Goal: Task Accomplishment & Management: Manage account settings

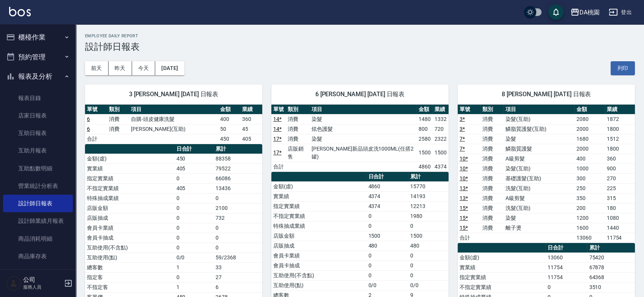
scroll to position [84, 0]
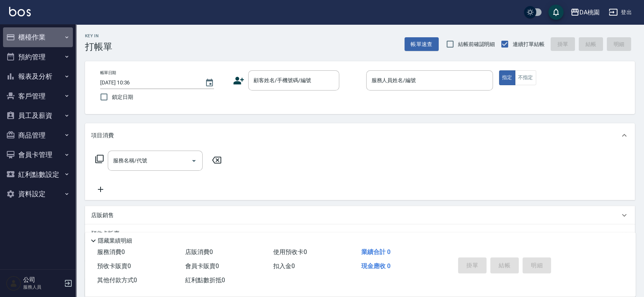
click at [35, 36] on button "櫃檯作業" at bounding box center [38, 37] width 70 height 20
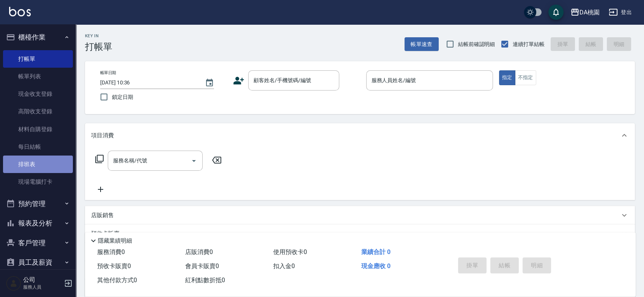
click at [38, 162] on link "排班表" at bounding box center [38, 163] width 70 height 17
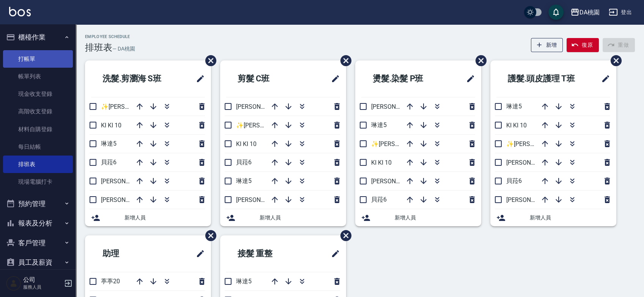
click at [33, 59] on link "打帳單" at bounding box center [38, 58] width 70 height 17
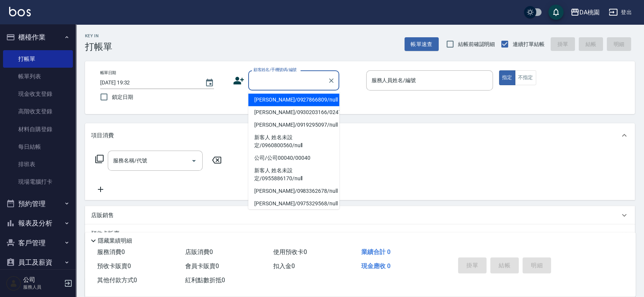
click at [283, 81] on input "顧客姓名/手機號碼/編號" at bounding box center [288, 80] width 73 height 13
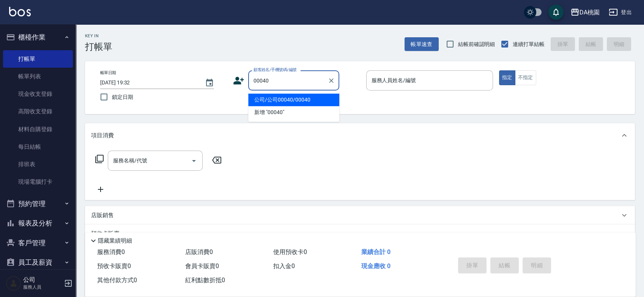
type input "公司/公司00040/00040"
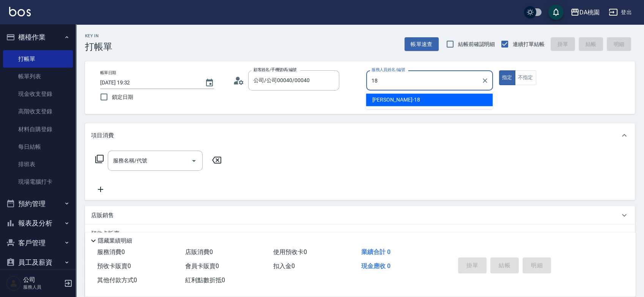
type input "[PERSON_NAME]-18"
type button "true"
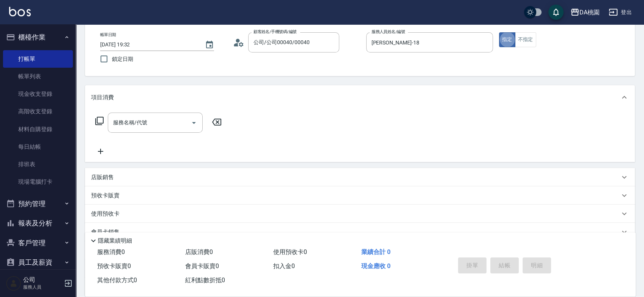
scroll to position [109, 0]
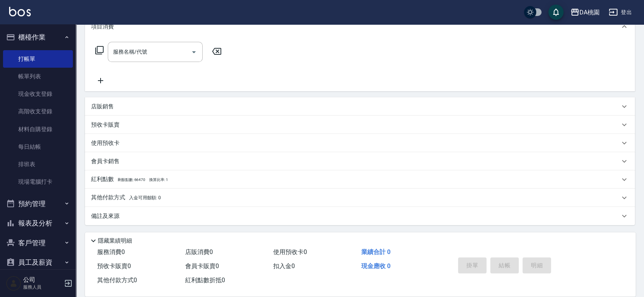
click at [102, 105] on p "店販銷售" at bounding box center [102, 107] width 23 height 8
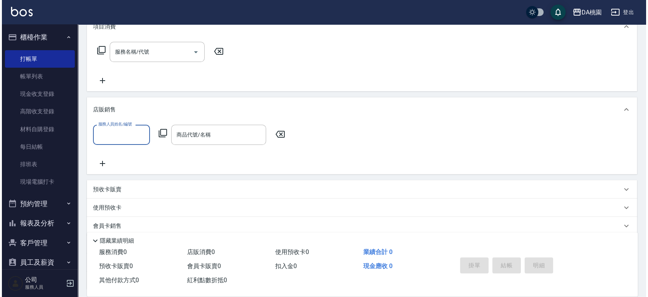
scroll to position [0, 0]
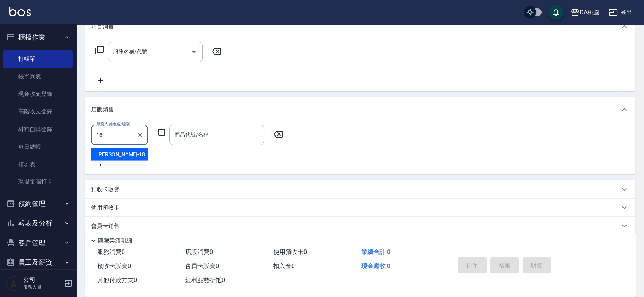
type input "小妤-18"
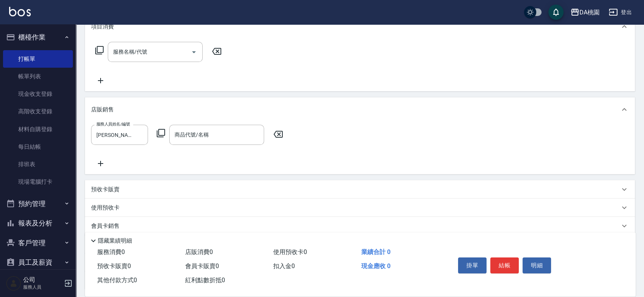
click at [162, 135] on icon at bounding box center [161, 133] width 8 height 8
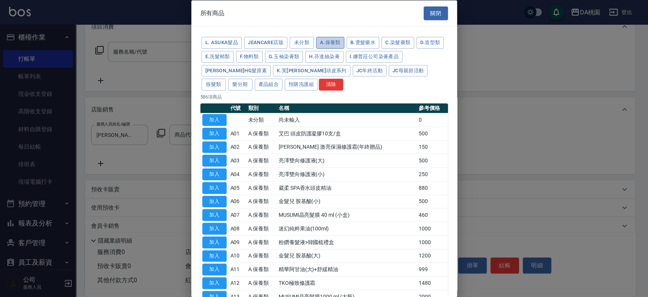
click at [342, 43] on button "A.保養類" at bounding box center [330, 43] width 28 height 12
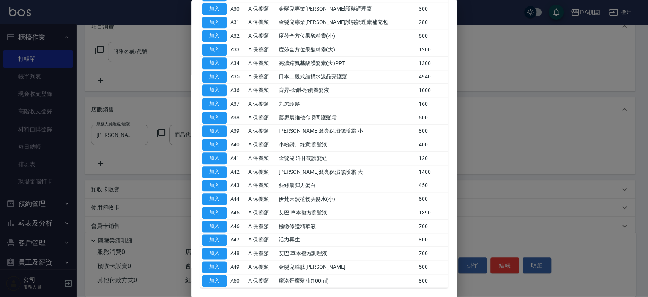
scroll to position [534, 0]
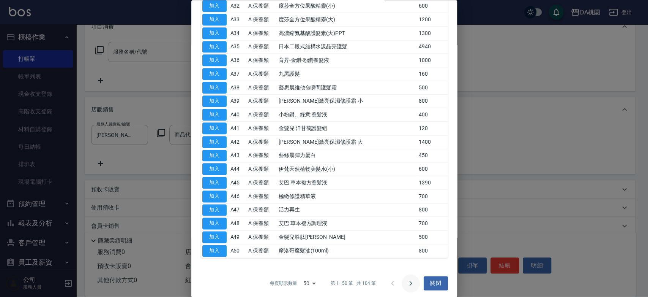
click at [411, 281] on icon "Go to next page" at bounding box center [410, 282] width 9 height 9
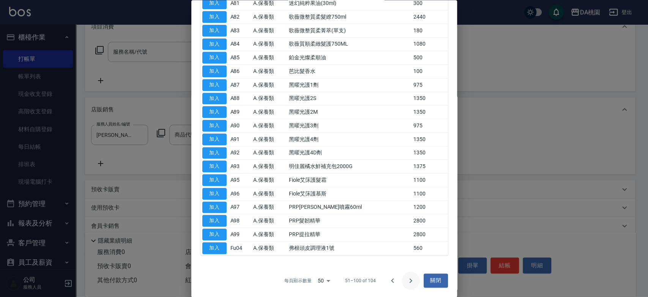
scroll to position [480, 0]
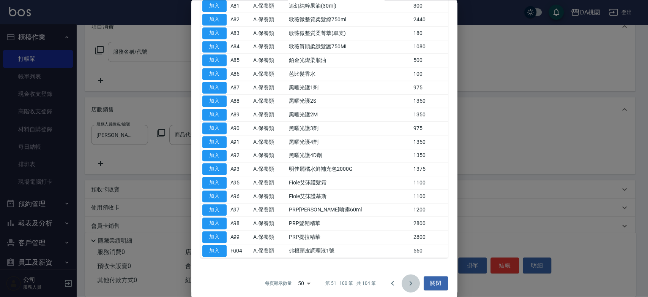
click at [409, 281] on icon "Go to next page" at bounding box center [410, 282] width 9 height 9
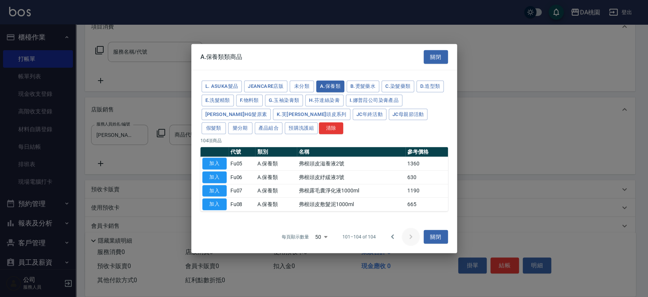
scroll to position [0, 0]
click at [390, 235] on icon "Go to previous page" at bounding box center [392, 236] width 9 height 9
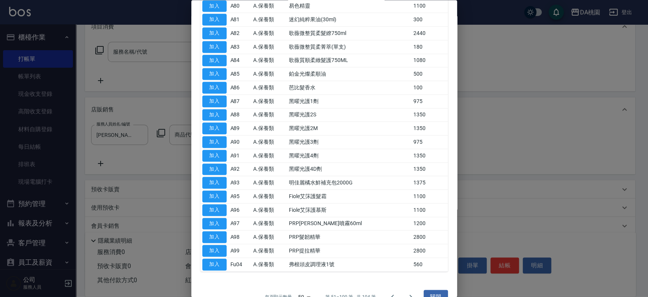
scroll to position [480, 0]
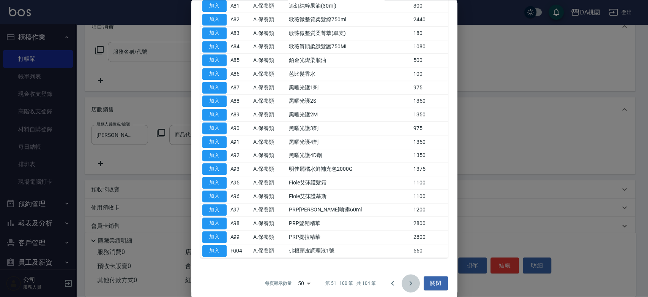
click at [409, 281] on icon "Go to next page" at bounding box center [410, 283] width 3 height 5
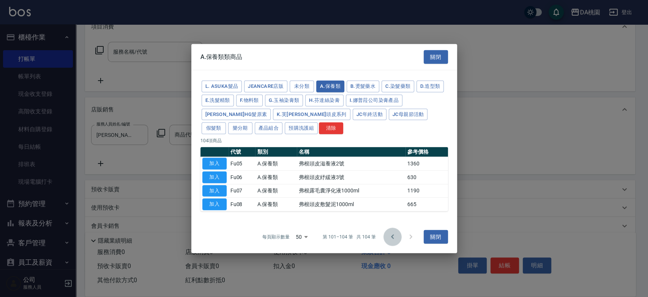
click at [393, 237] on icon "Go to previous page" at bounding box center [392, 236] width 9 height 9
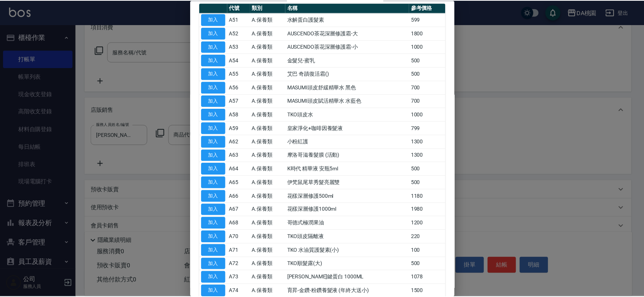
scroll to position [100, 0]
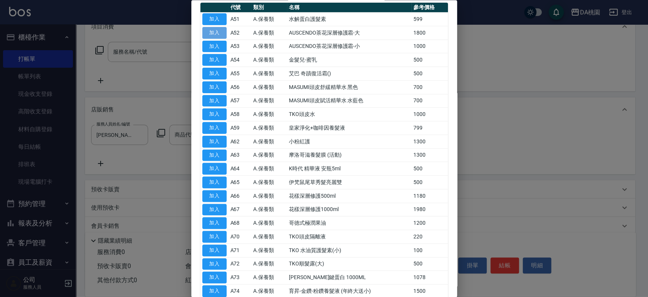
click at [222, 30] on button "加入" at bounding box center [214, 33] width 24 height 12
type input "AUSCENDO茶花深層修護霜-大"
type input "180"
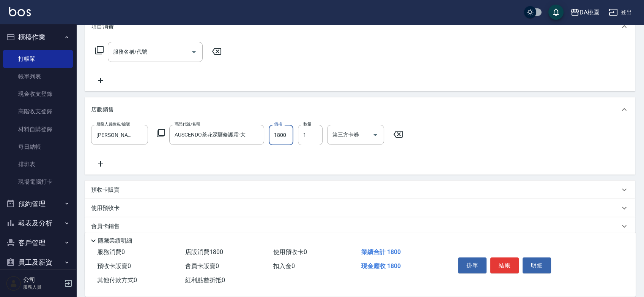
click at [277, 131] on input "1800" at bounding box center [281, 135] width 25 height 21
type input "1"
type input "0"
type input "150"
type input "10"
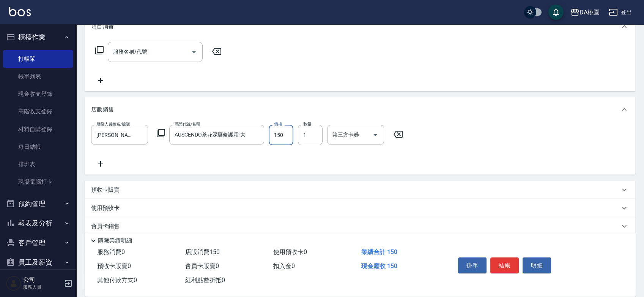
type input "1500"
type input "150"
type input "1500"
click at [507, 262] on button "結帳" at bounding box center [505, 265] width 28 height 16
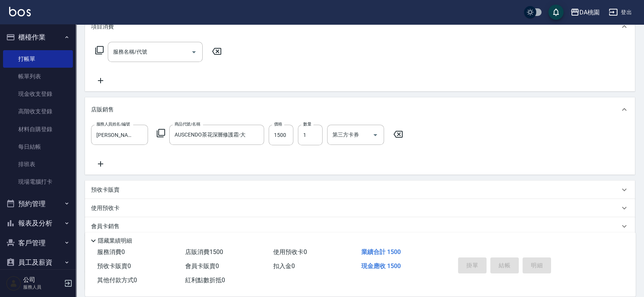
type input "2025/09/16 19:34"
type input "0"
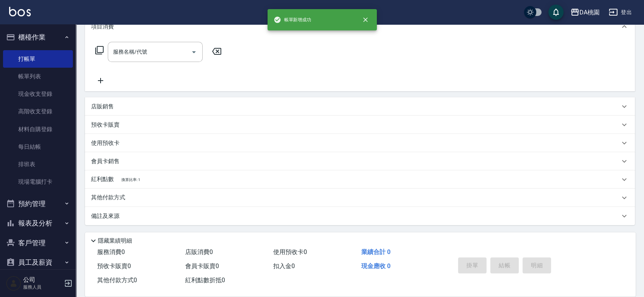
scroll to position [0, 0]
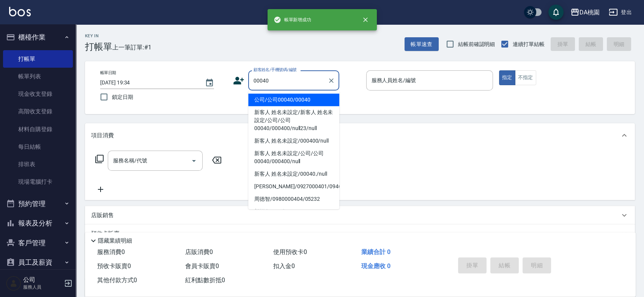
type input "公司/公司00040/00040"
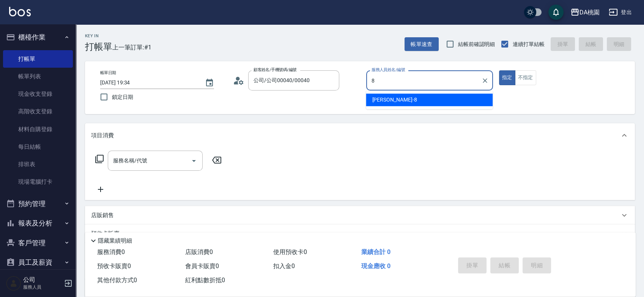
type input "桑妮-8"
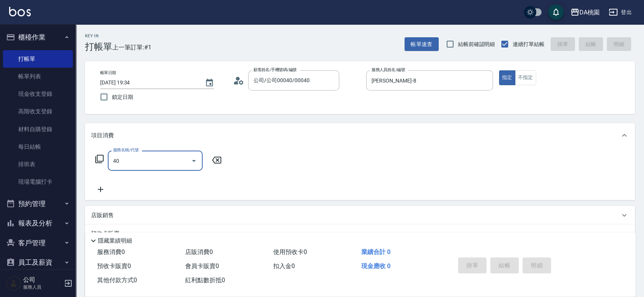
type input "401"
type input "150"
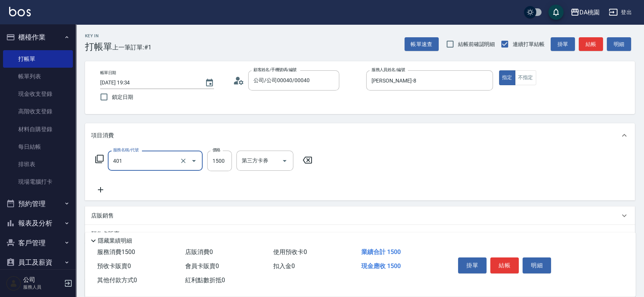
type input "染髮(互助)(401)"
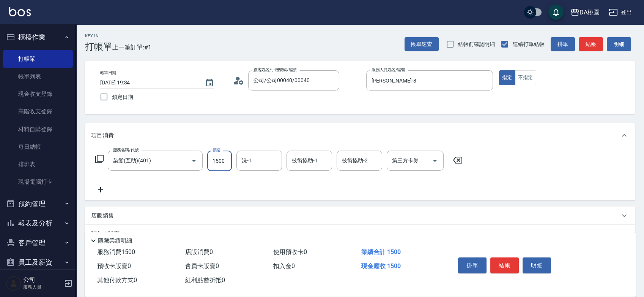
type input "1"
type input "0"
type input "138"
type input "10"
type input "1380"
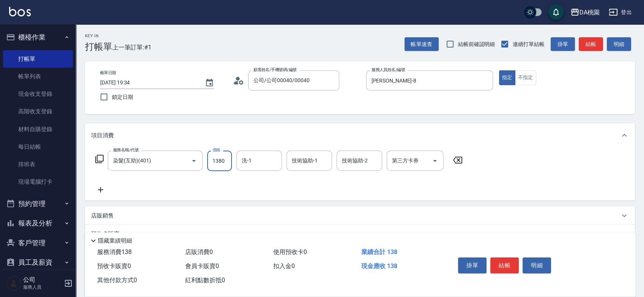
type input "130"
type input "1380"
type input "小妤-18"
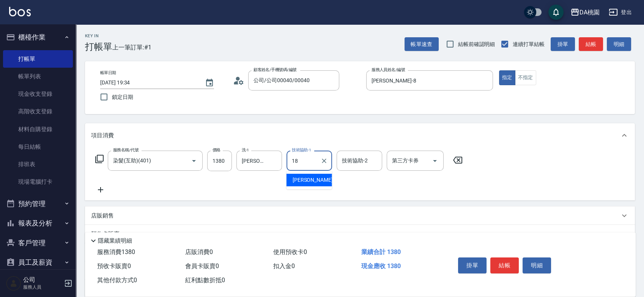
type input "小妤-18"
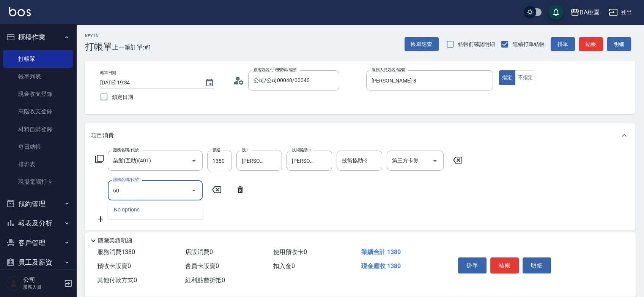
type input "609"
type input "250"
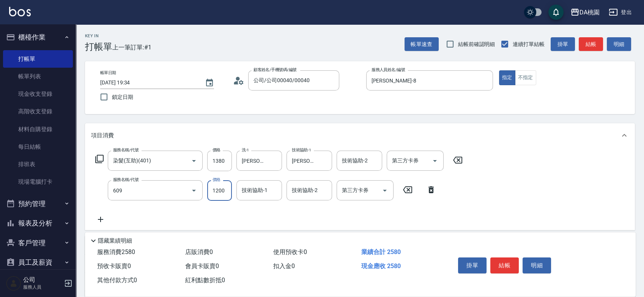
type input "鱗脂質護髮(互助)(609)"
type input "2"
type input "130"
type input "20"
type input "140"
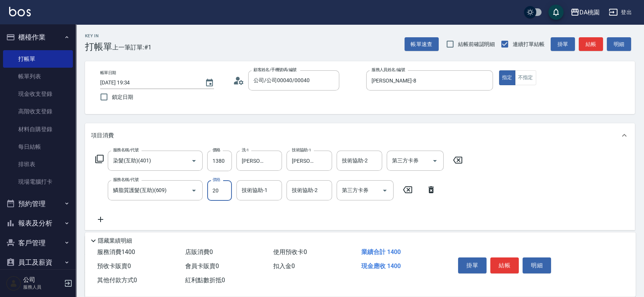
type input "200"
type input "150"
type input "2000"
type input "330"
type input "2000"
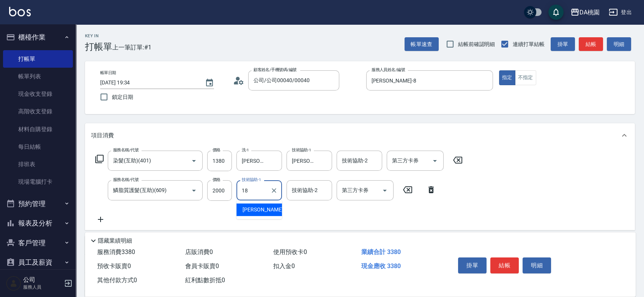
type input "小妤-18"
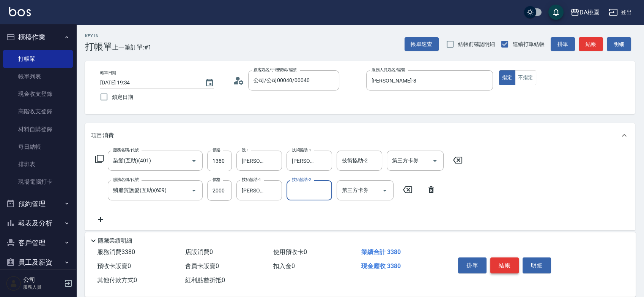
click at [501, 262] on button "結帳" at bounding box center [505, 265] width 28 height 16
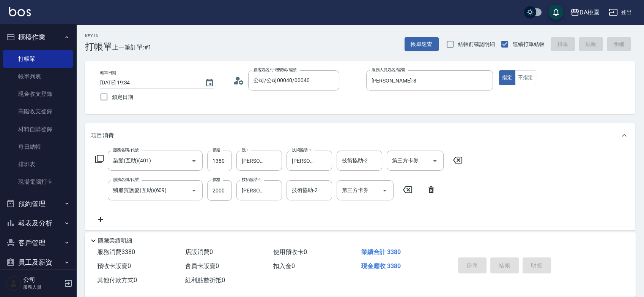
type input "0"
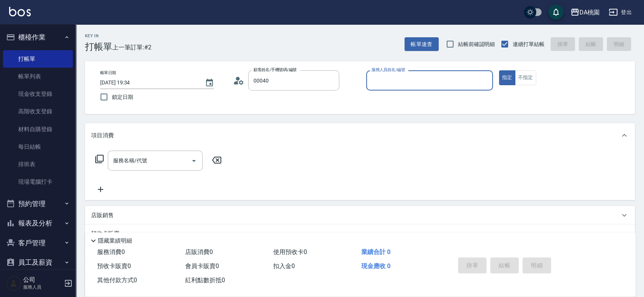
type input "公司/公司00040/00040"
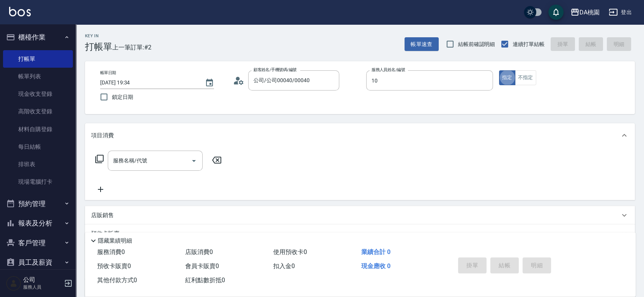
type input "KI KI -10"
type input "303"
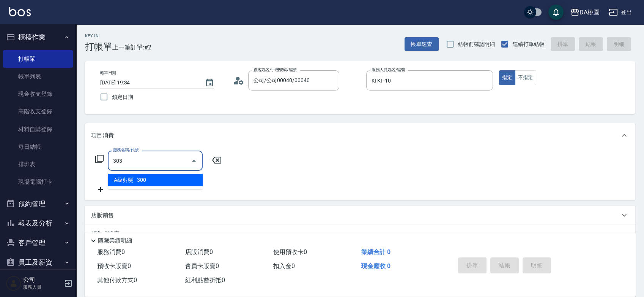
type input "30"
type input "A級剪髮(303)"
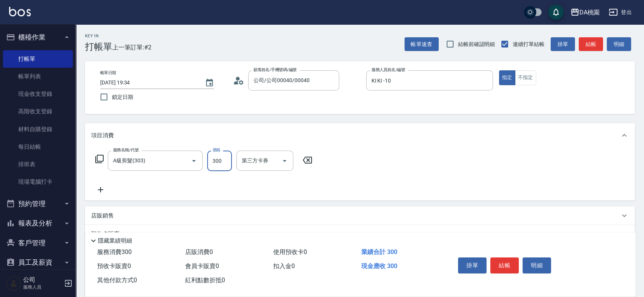
type input "0"
type input "40"
type input "400"
click at [503, 264] on button "結帳" at bounding box center [505, 265] width 28 height 16
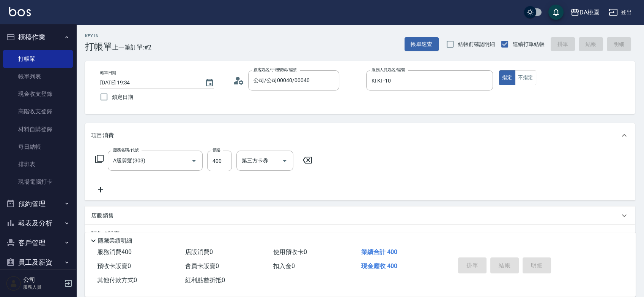
type input "0"
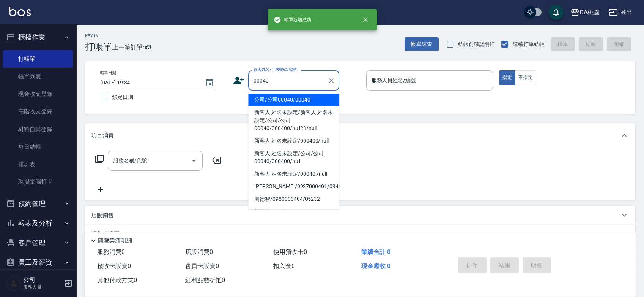
type input "公司/公司00040/00040"
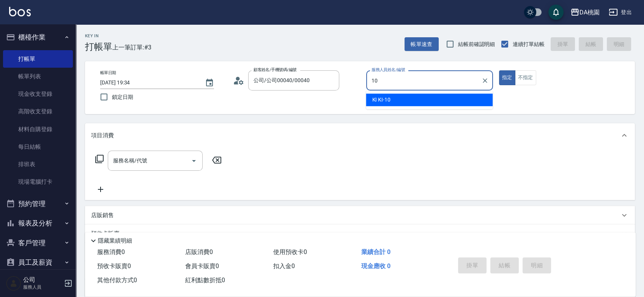
type input "KI KI -10"
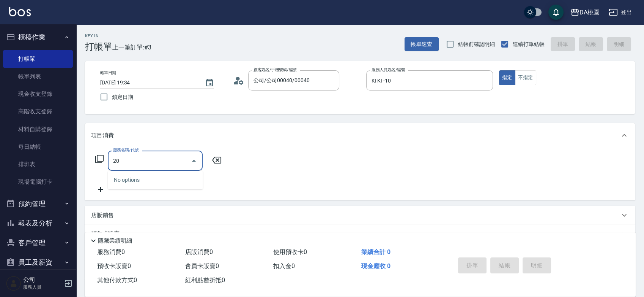
type input "200"
type input "150"
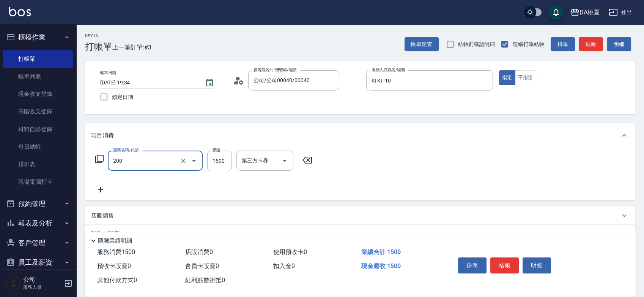
type input "離子燙(200)"
type input "0"
type input "200"
type input "2000"
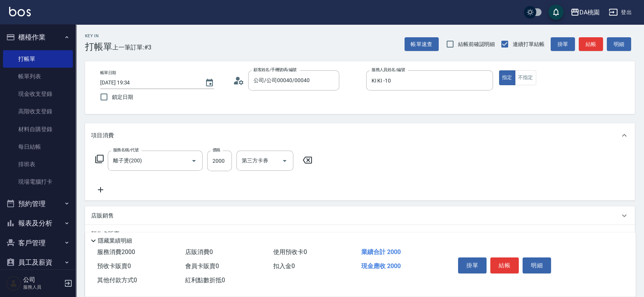
click at [99, 216] on p "店販銷售" at bounding box center [102, 216] width 23 height 8
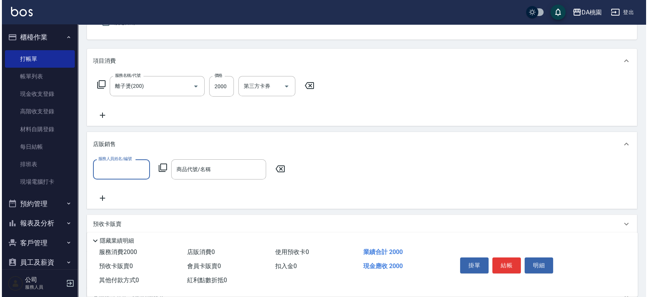
scroll to position [84, 0]
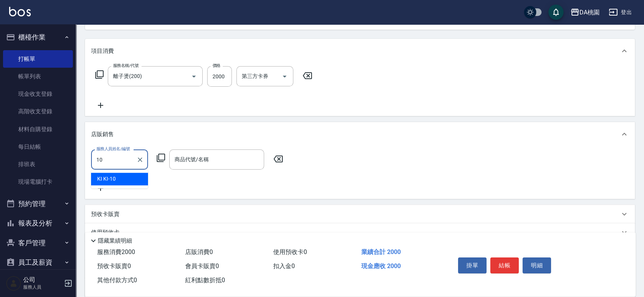
type input "KI KI -10"
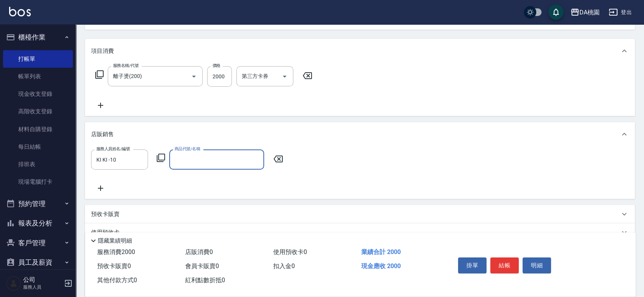
click at [163, 158] on icon at bounding box center [160, 157] width 9 height 9
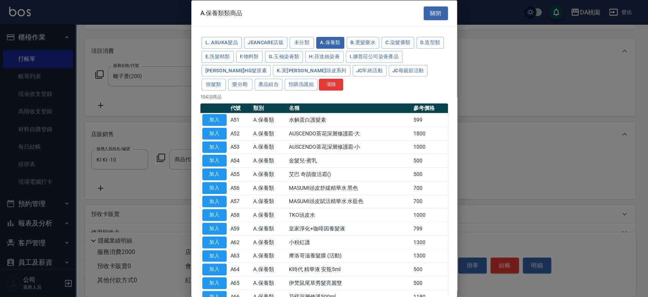
click at [213, 50] on div "L. ASUKA髮品 JeanCare店販 未分類 A.保養類 B.燙髮藥水 C.染髮藥類 D.造型類 E.洗髮精類 F.物料類 G.玉袖染膏類 H.芬達絲染…" at bounding box center [325, 64] width 248 height 56
click at [417, 49] on button "D.造型類" at bounding box center [430, 43] width 27 height 12
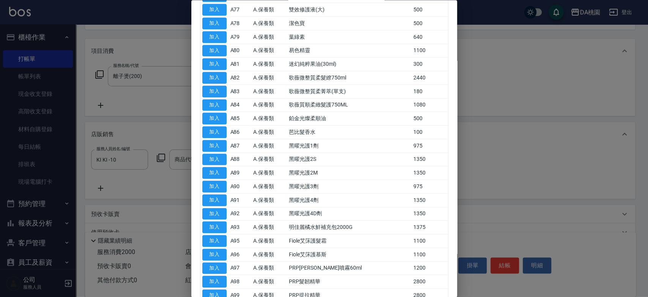
scroll to position [0, 0]
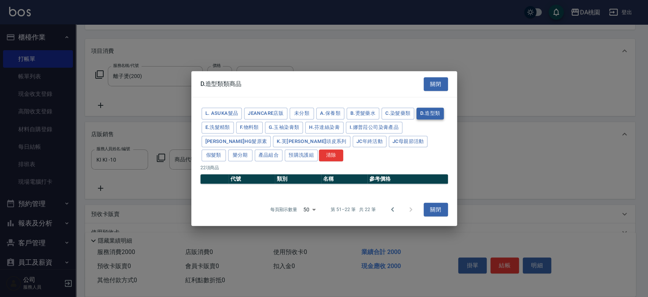
click at [438, 113] on button "D.造型類" at bounding box center [430, 113] width 27 height 12
click at [391, 210] on icon "Go to previous page" at bounding box center [392, 209] width 9 height 9
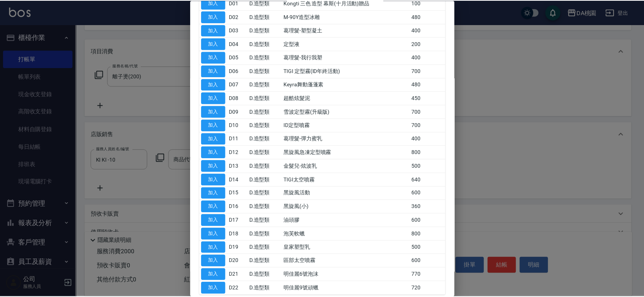
scroll to position [155, 0]
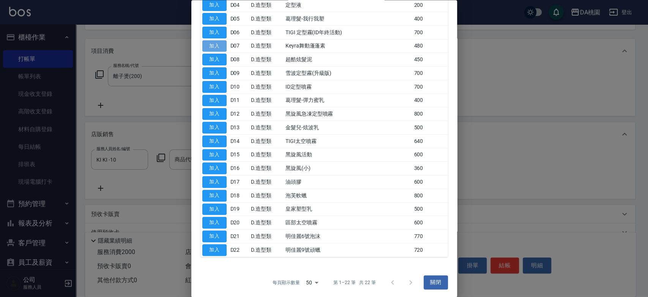
click at [207, 44] on button "加入" at bounding box center [214, 46] width 24 height 12
type input "Keyra舞動蓬蓬素"
type input "240"
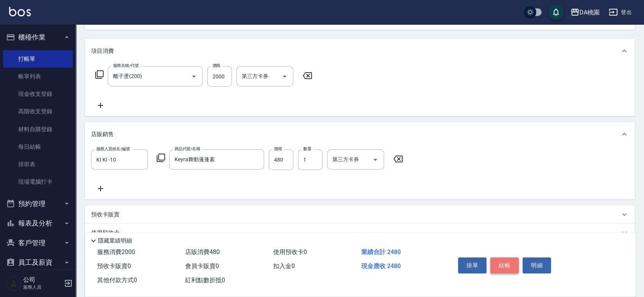
click at [497, 259] on button "結帳" at bounding box center [505, 265] width 28 height 16
type input "2025/09/16 19:35"
type input "0"
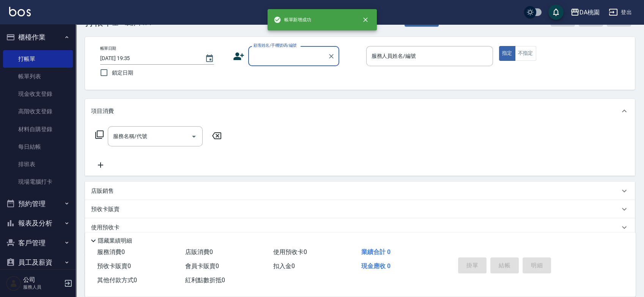
scroll to position [0, 0]
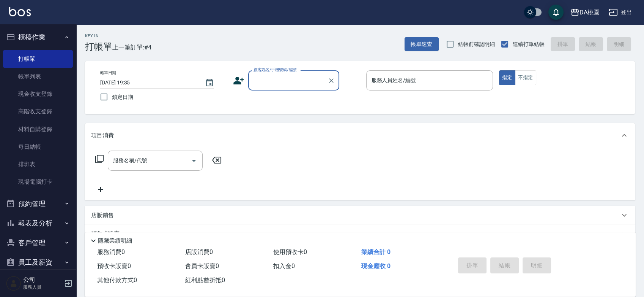
click at [280, 78] on input "顧客姓名/手機號碼/編號" at bounding box center [288, 80] width 73 height 13
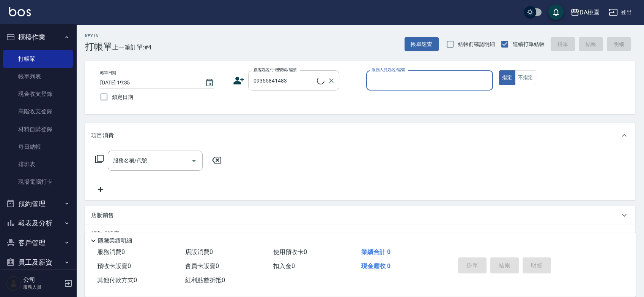
click at [291, 78] on input "09355841483" at bounding box center [284, 80] width 65 height 13
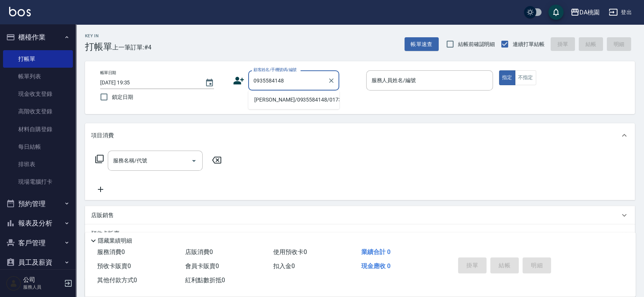
click at [296, 99] on li "蔡政翰/0935584148/01735" at bounding box center [293, 99] width 91 height 13
type input "蔡政翰/0935584148/01735"
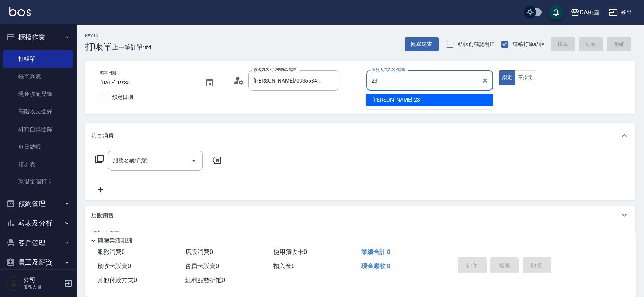
type input "亞瑟 -23"
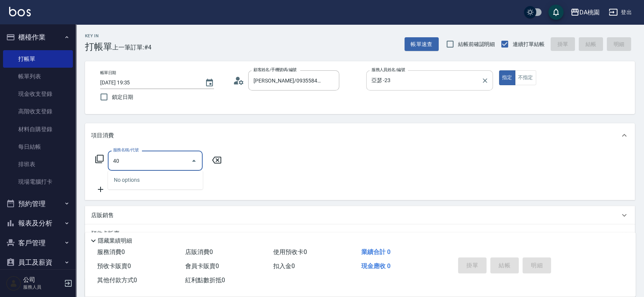
type input "401"
type input "150"
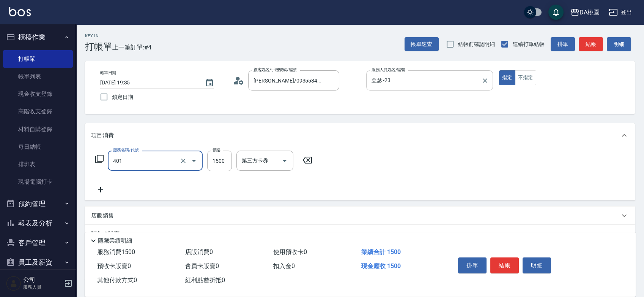
type input "染髮(互助)(401)"
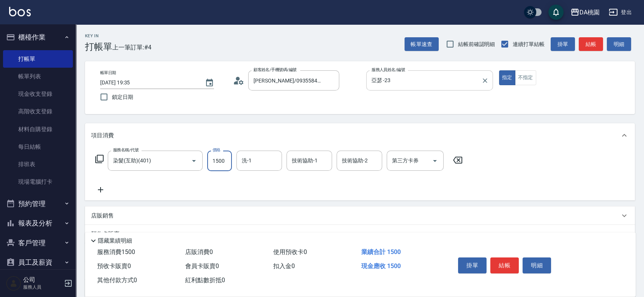
type input "0"
type input "150"
type input "10"
type input "1500"
type input "150"
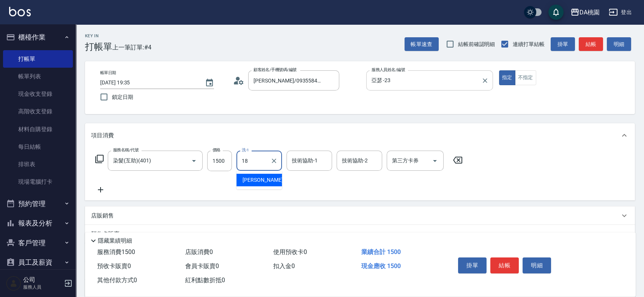
type input "小妤-18"
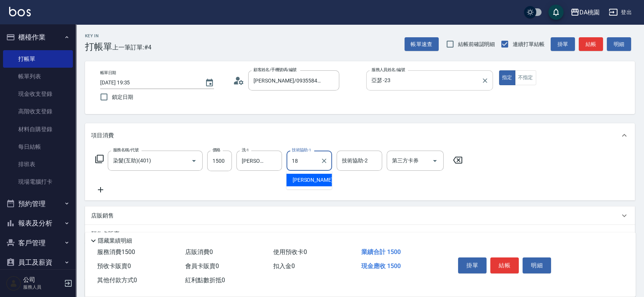
type input "小妤-18"
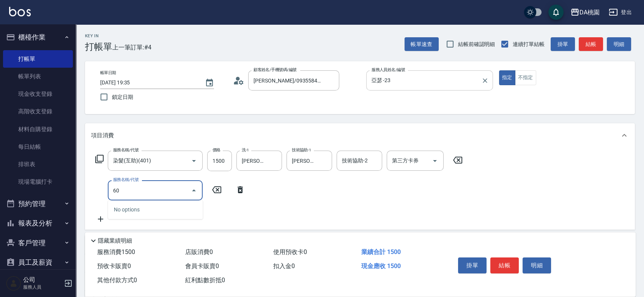
type input "608"
type input "270"
type input "鱗脂質護髮(608)"
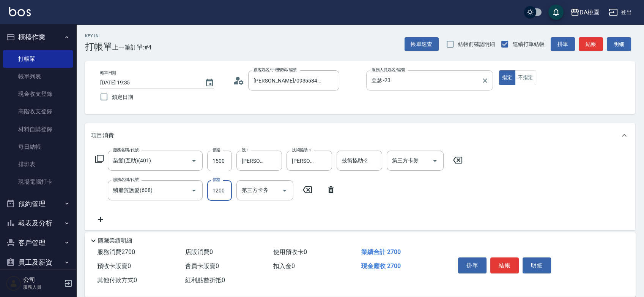
type input "150"
type input "160"
type input "1500"
type input "300"
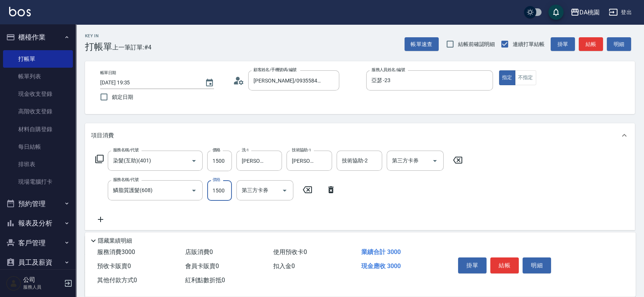
type input "1500"
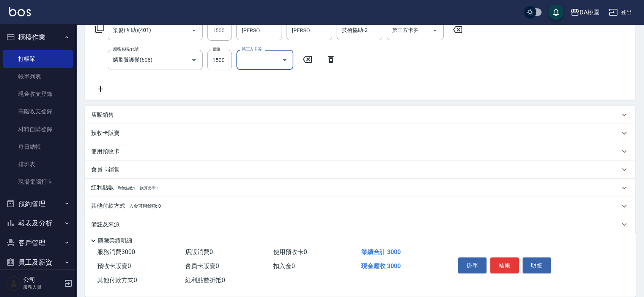
scroll to position [139, 0]
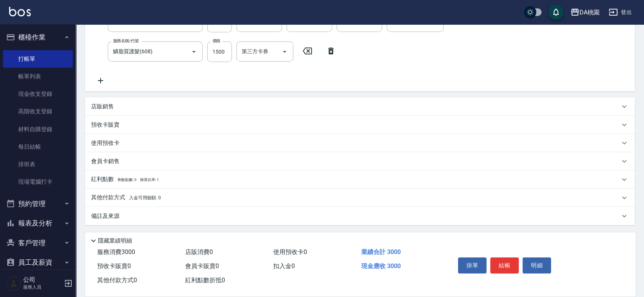
click at [106, 106] on p "店販銷售" at bounding box center [102, 107] width 23 height 8
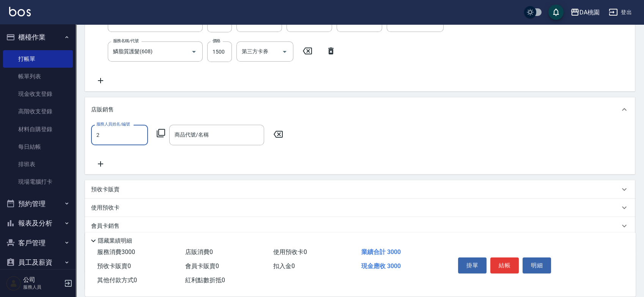
scroll to position [0, 0]
type input "亞瑟 -23"
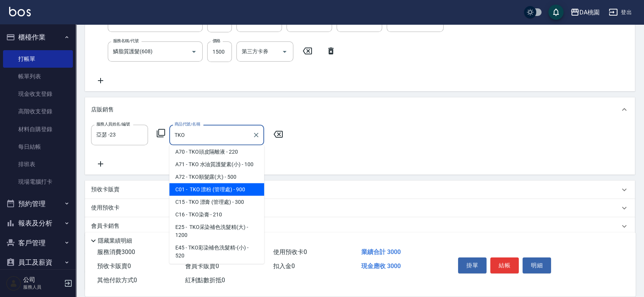
scroll to position [42, 0]
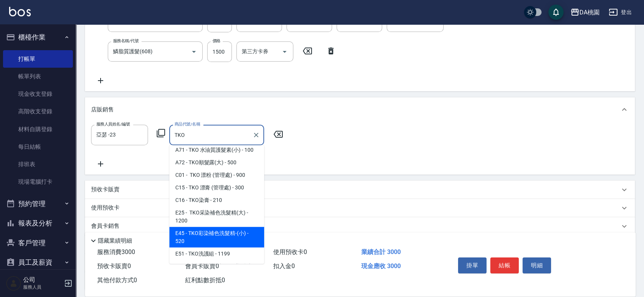
click at [210, 235] on span "E45 - TKO彩染補色洗髮精-(小) - 520" at bounding box center [216, 237] width 95 height 21
type input "TKO彩染補色洗髮精-(小)"
type input "350"
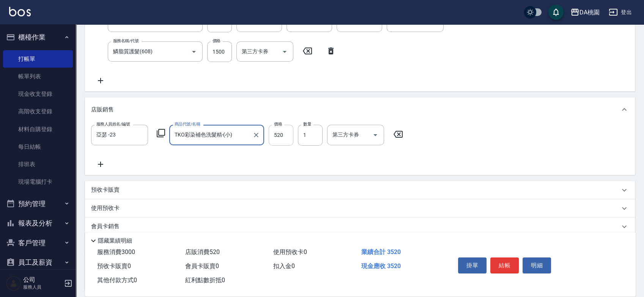
type input "TKO彩染補色洗髮精-(小)"
click at [287, 134] on input "520" at bounding box center [281, 135] width 25 height 21
type input "300"
type input "50"
type input "350"
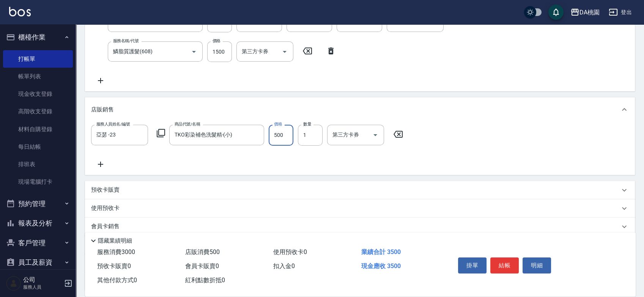
type input "500"
click at [503, 257] on button "結帳" at bounding box center [505, 265] width 28 height 16
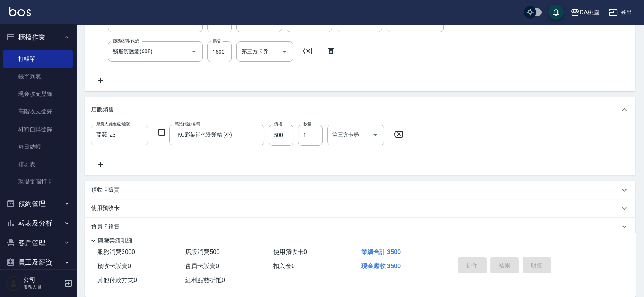
type input "2025/09/16 19:36"
type input "0"
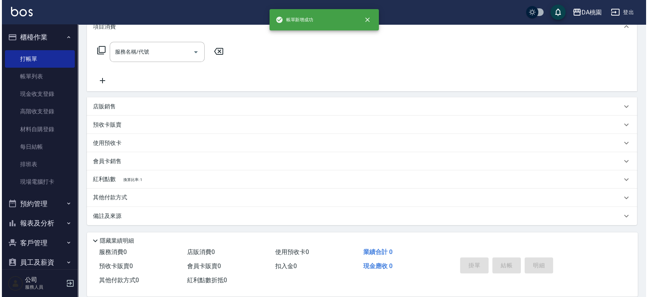
scroll to position [0, 0]
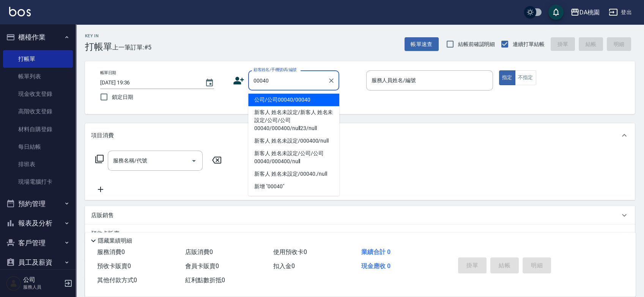
type input "公司/公司00040/00040"
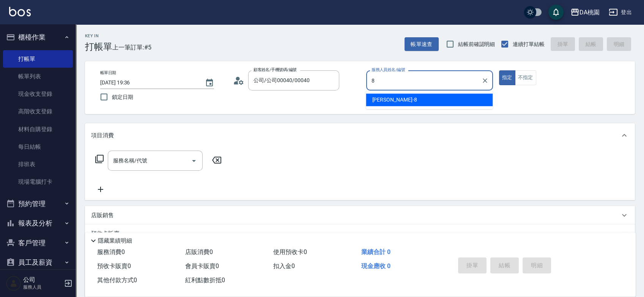
type input "桑妮-8"
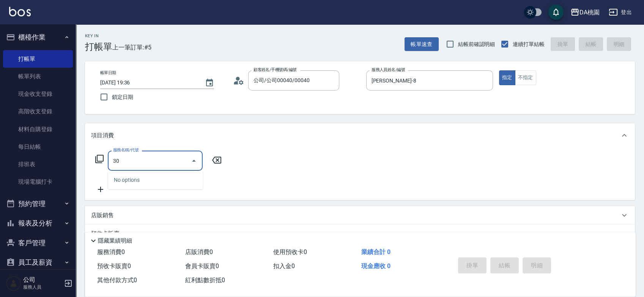
type input "303"
type input "30"
type input "A級剪髮(303)"
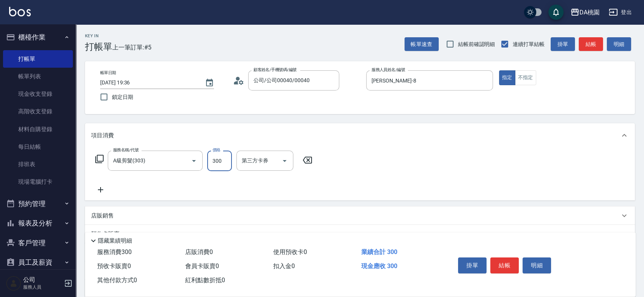
type input "0"
type input "35"
type input "30"
type input "350"
click at [510, 262] on button "結帳" at bounding box center [505, 265] width 28 height 16
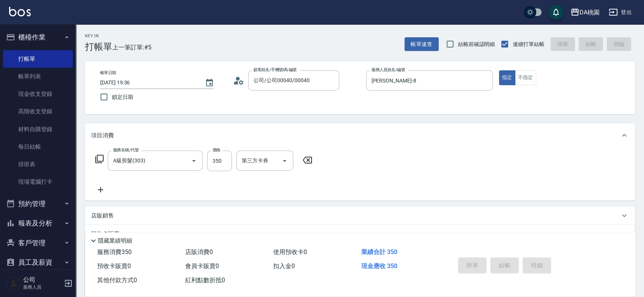
type input "0"
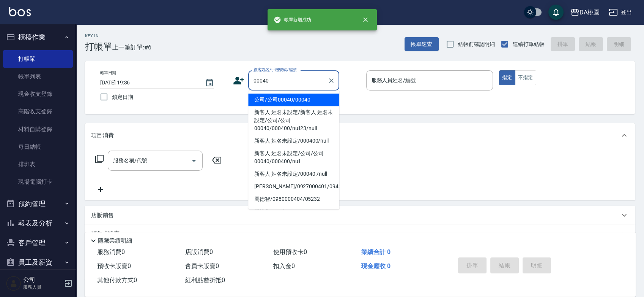
type input "公司/公司00040/00040"
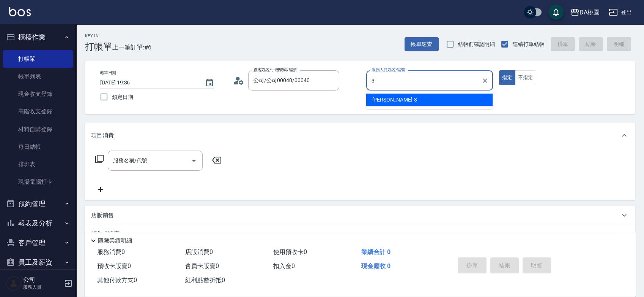
type input "愛莉絲-3"
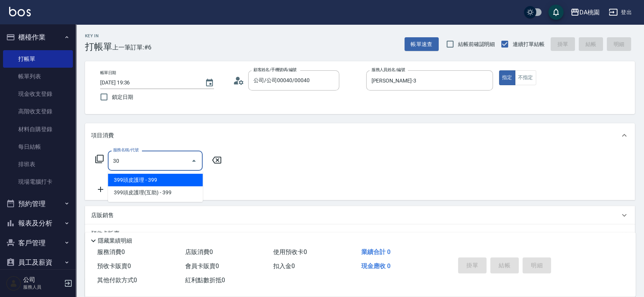
type input "303"
type input "30"
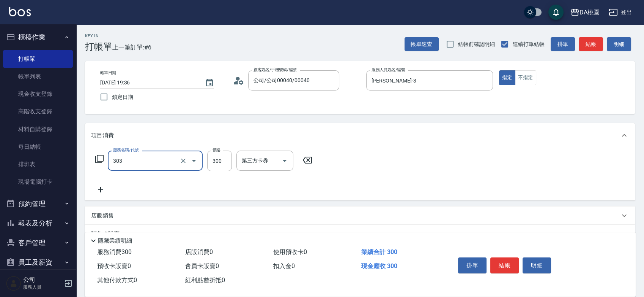
type input "A級剪髮(303)"
type input "3"
type input "0"
type input "35"
type input "30"
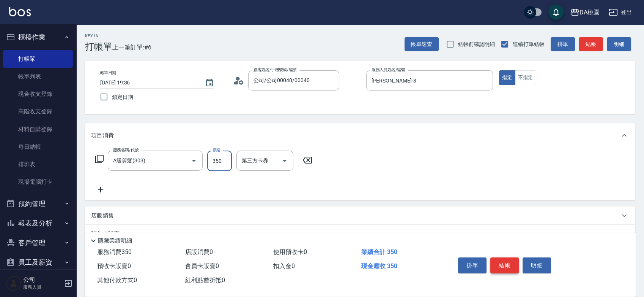
type input "350"
click at [510, 264] on button "結帳" at bounding box center [505, 265] width 28 height 16
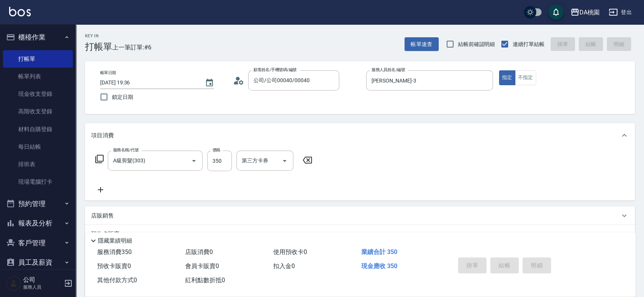
type input "0"
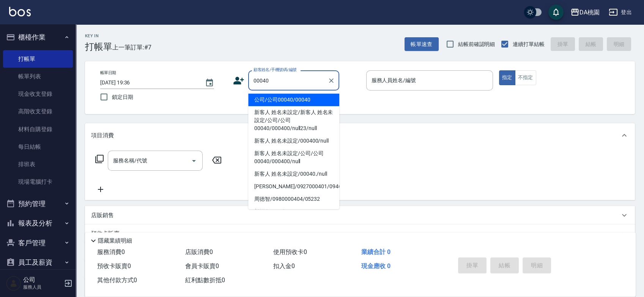
type input "公司/公司00040/00040"
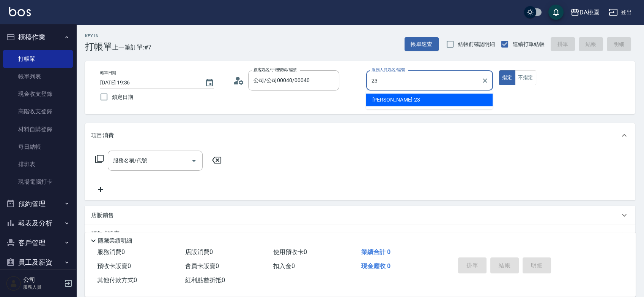
type input "亞瑟 -23"
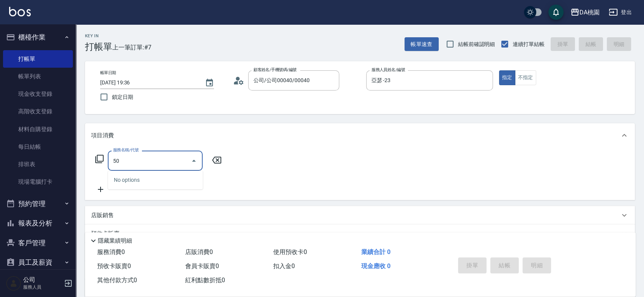
type input "500"
type input "20"
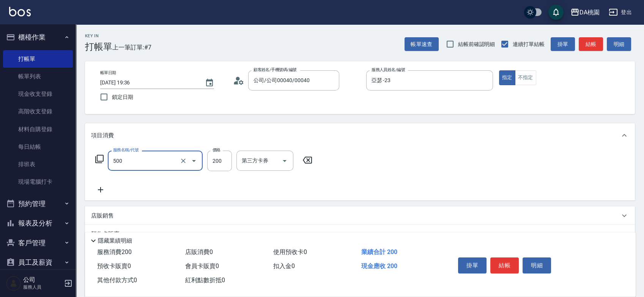
type input "洗髮(500)"
type input "0"
type input "30"
click at [224, 163] on input "303" at bounding box center [219, 160] width 25 height 21
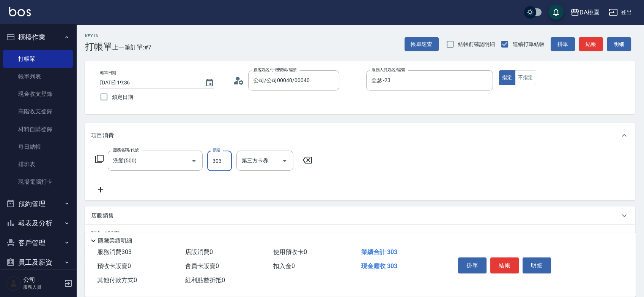
click at [224, 163] on input "303" at bounding box center [219, 160] width 25 height 21
type input "5"
type input "0"
click at [224, 163] on input "5" at bounding box center [219, 160] width 25 height 21
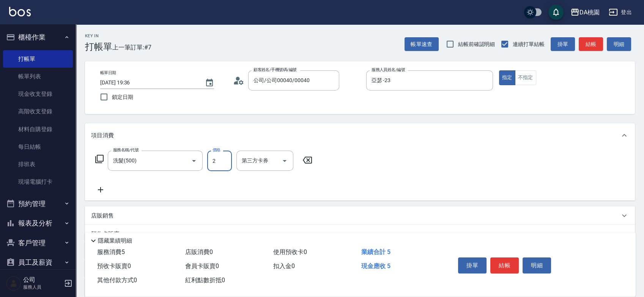
type input "20"
type input "200"
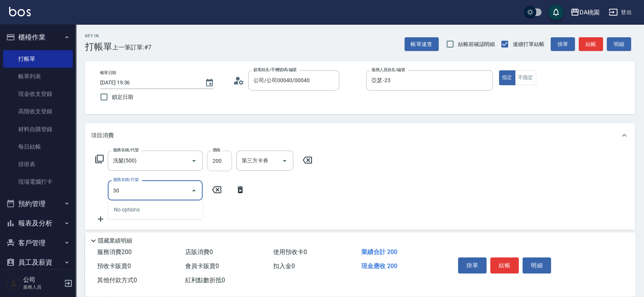
type input "303"
type input "50"
type input "A級剪髮(303)"
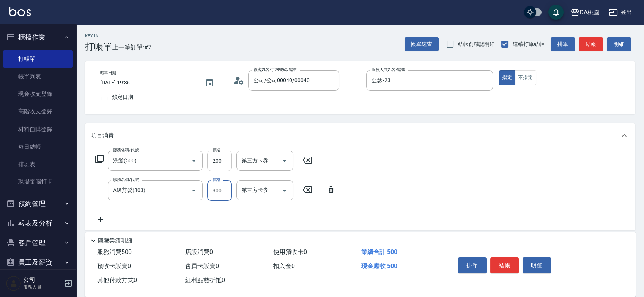
type input "20"
type input "500"
type input "70"
type input "500"
click at [499, 259] on button "結帳" at bounding box center [505, 265] width 28 height 16
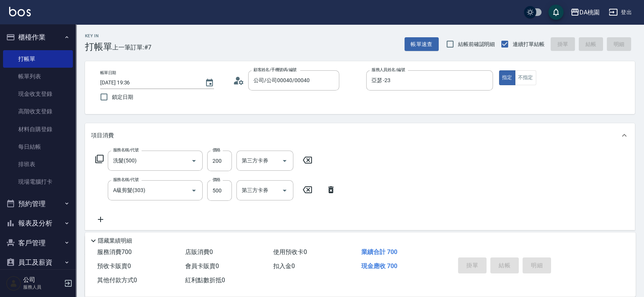
type input "0"
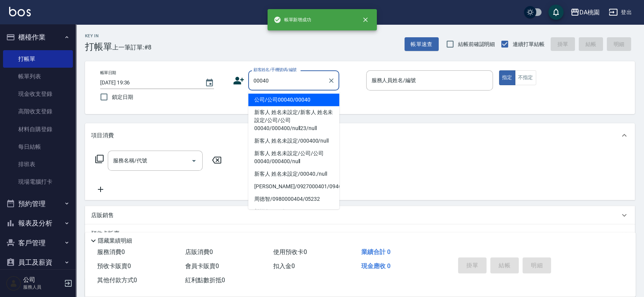
type input "公司/公司00040/00040"
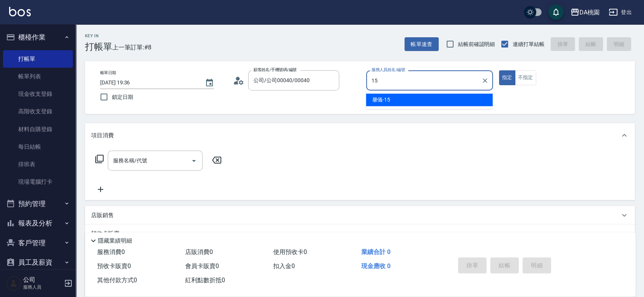
type input "馨儀-15"
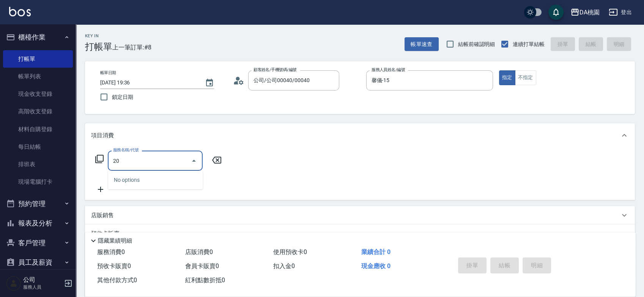
type input "200"
type input "150"
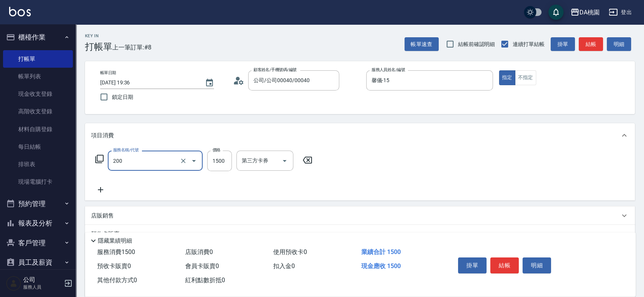
type input "離子燙(200)"
type input "0"
type input "500"
type input "5000"
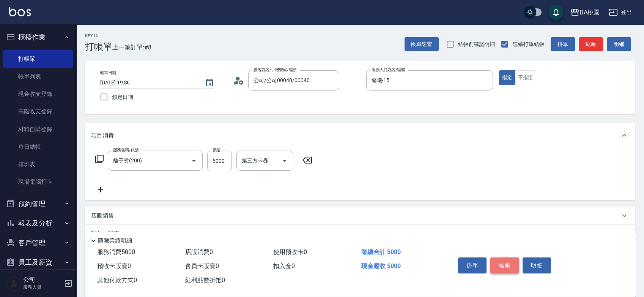
click at [500, 265] on button "結帳" at bounding box center [505, 265] width 28 height 16
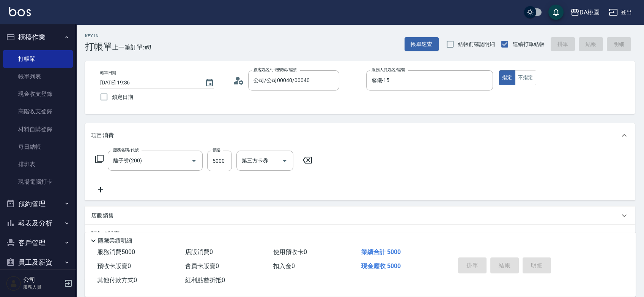
type input "0"
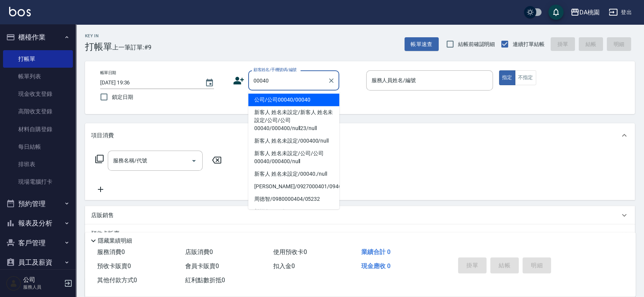
type input "公司/公司00040/00040"
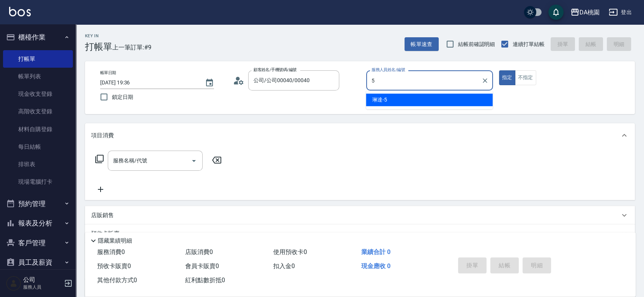
type input "琳達-5"
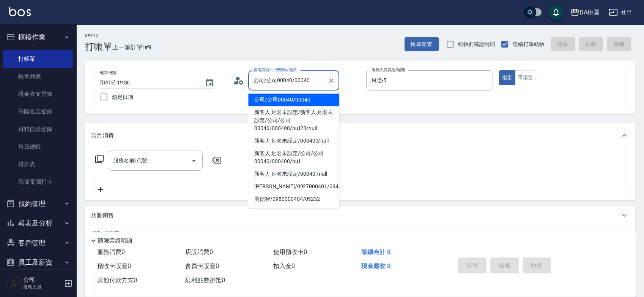
click at [292, 80] on input "公司/公司00040/00040" at bounding box center [288, 80] width 73 height 13
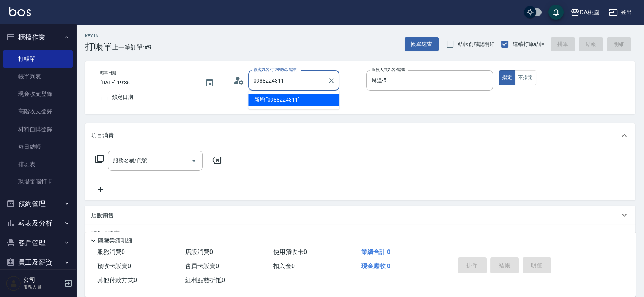
type input "0988224311"
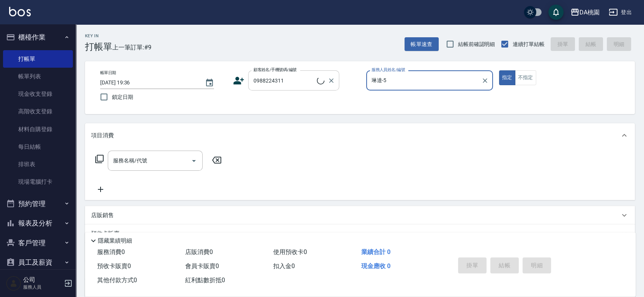
click at [291, 82] on input "0988224311" at bounding box center [284, 80] width 65 height 13
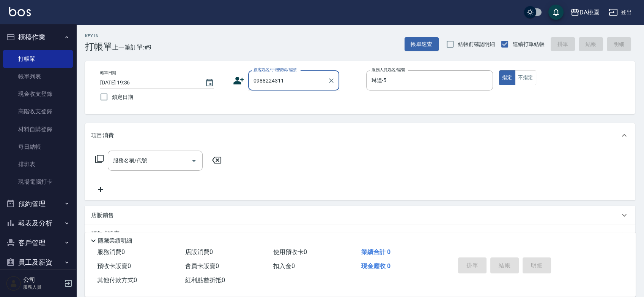
click at [291, 82] on input "0988224311" at bounding box center [288, 80] width 73 height 13
click at [163, 169] on div "服務名稱/代號" at bounding box center [155, 160] width 95 height 20
click at [294, 77] on input "0988224311" at bounding box center [288, 80] width 73 height 13
click at [431, 66] on div "帳單日期 2025/09/16 19:36 鎖定日期 顧客姓名/手機號碼/編號 0988224311 顧客姓名/手機號碼/編號 服務人員姓名/編號 琳達-5 …" at bounding box center [360, 87] width 550 height 53
drag, startPoint x: 421, startPoint y: 80, endPoint x: 313, endPoint y: 102, distance: 110.5
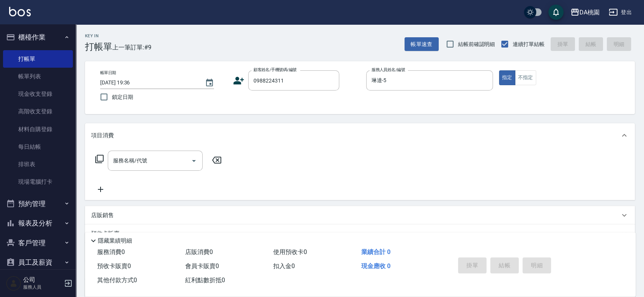
click at [421, 80] on input "琳達-5" at bounding box center [424, 80] width 109 height 13
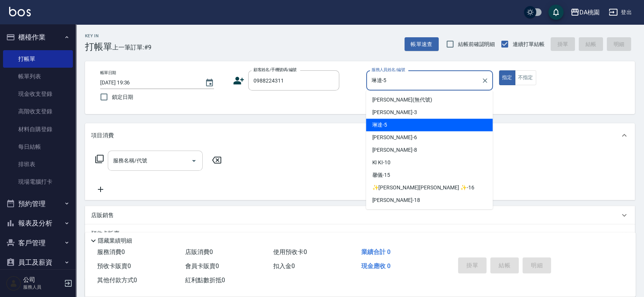
click at [158, 165] on input "服務名稱/代號" at bounding box center [149, 160] width 77 height 13
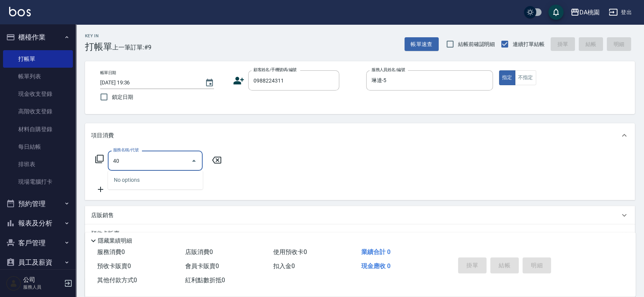
type input "400"
type input "150"
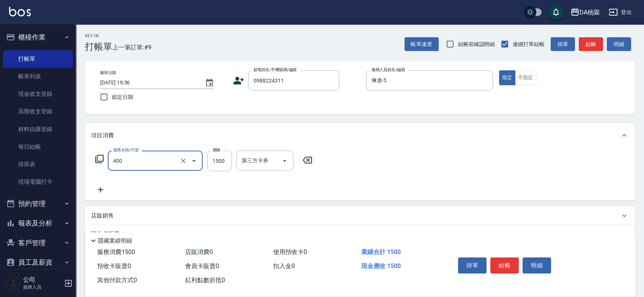
type input "染髮(400)"
type input "0"
type input "180"
type input "1800"
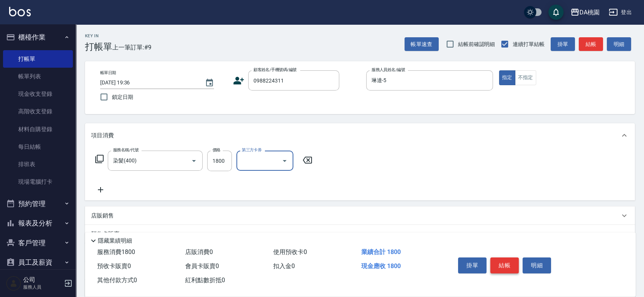
click at [500, 264] on button "結帳" at bounding box center [505, 265] width 28 height 16
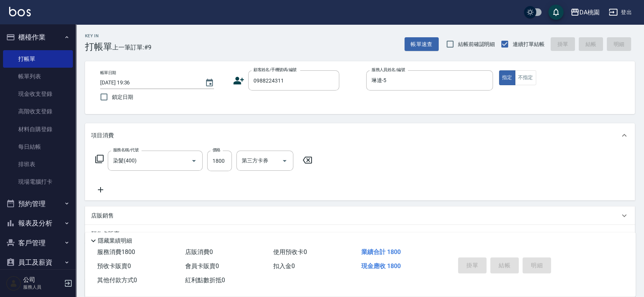
type input "2025/09/16 19:37"
type input "0"
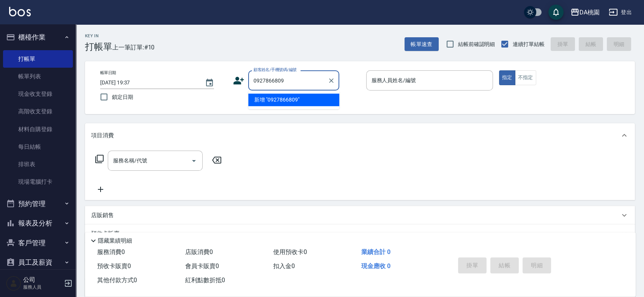
type input "0927866809"
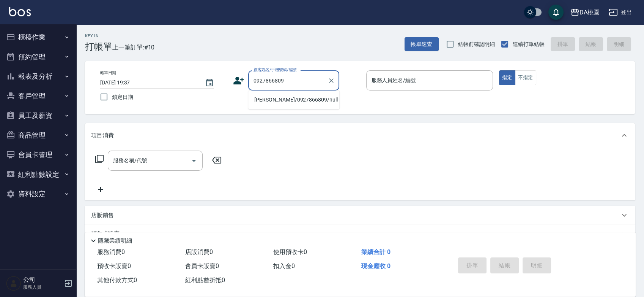
type input "[PERSON_NAME]/0927866809/null"
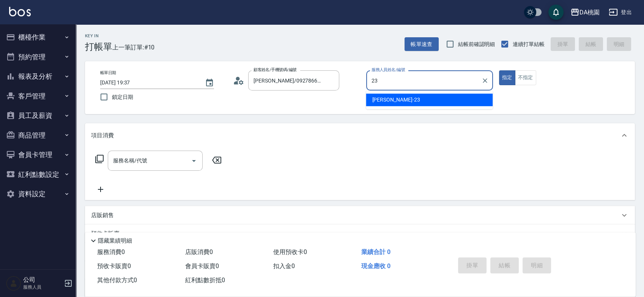
type input "亞瑟 -23"
type button "true"
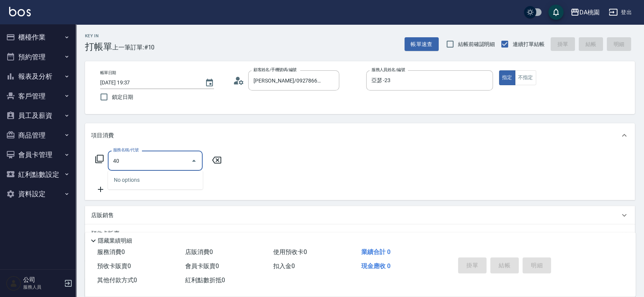
type input "400"
type input "150"
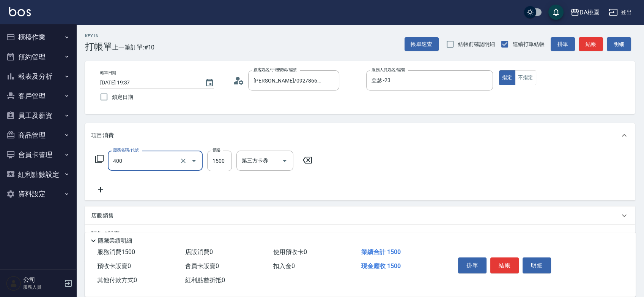
type input "染髮(400)"
type input "0"
type input "100"
type input "10"
type input "1000"
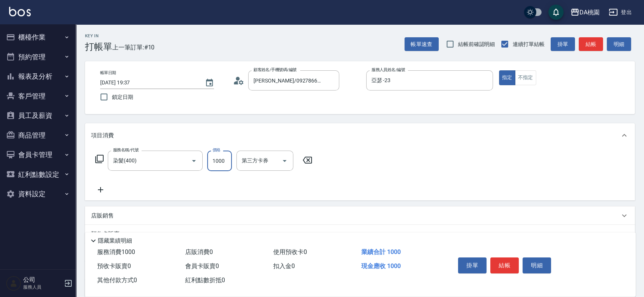
type input "100"
type input "1000"
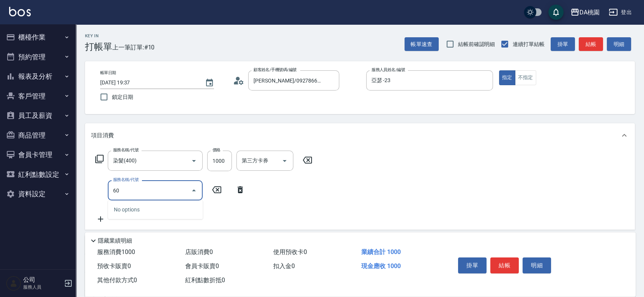
type input "608"
type input "220"
type input "鱗脂質護髮(608)"
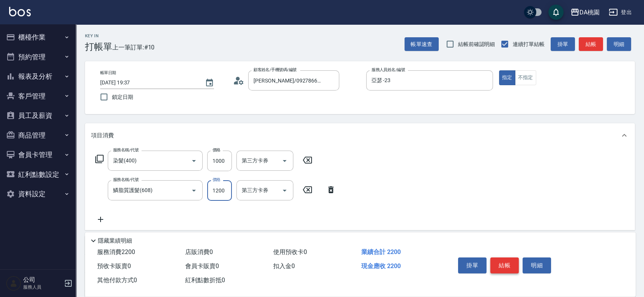
click at [495, 262] on button "結帳" at bounding box center [505, 265] width 28 height 16
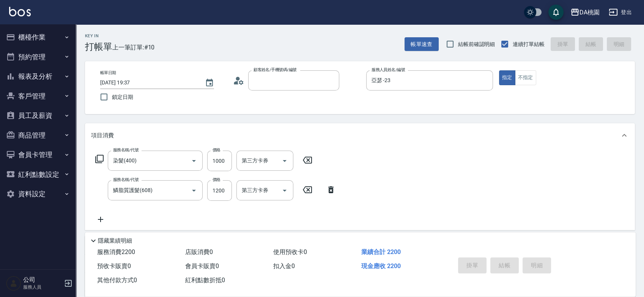
type input "0"
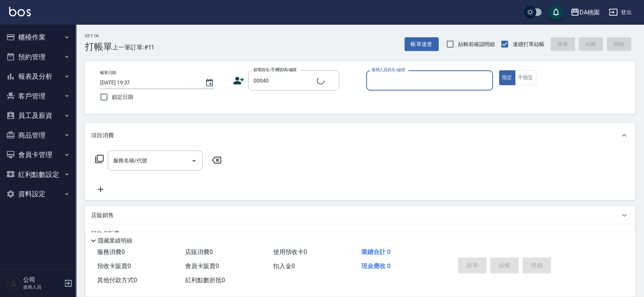
type input "公司/公司00040/00040"
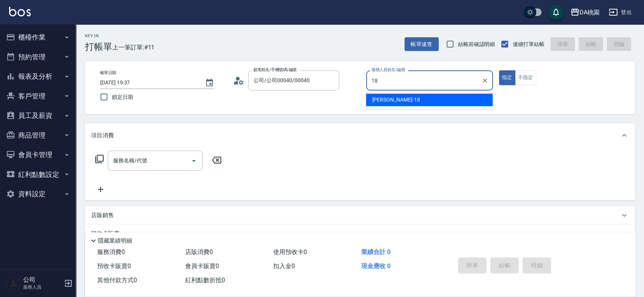
type input "小妤-18"
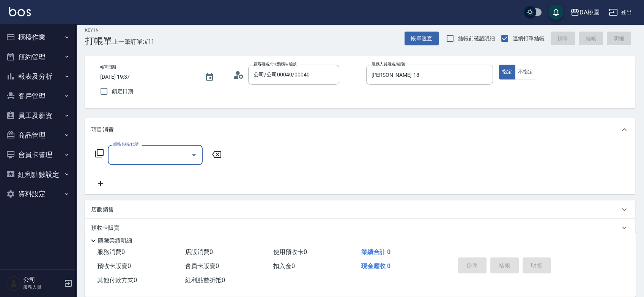
scroll to position [42, 0]
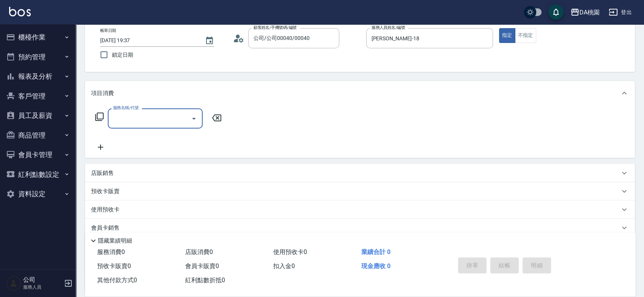
click at [98, 172] on p "店販銷售" at bounding box center [102, 173] width 23 height 8
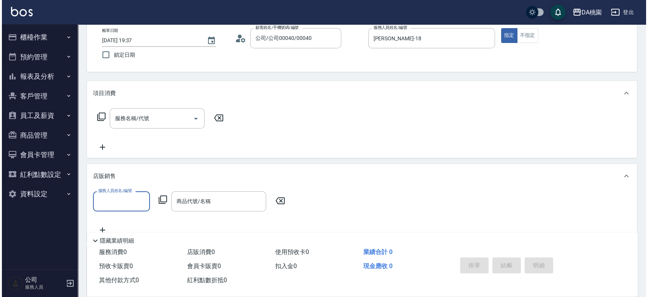
scroll to position [0, 0]
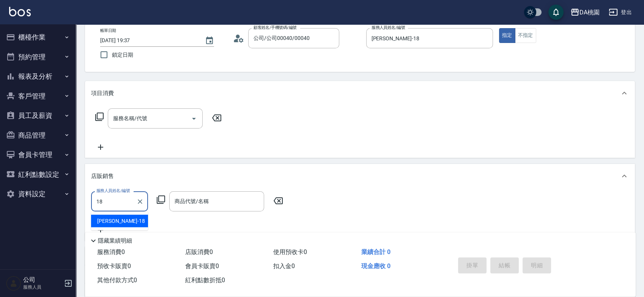
type input "小妤-18"
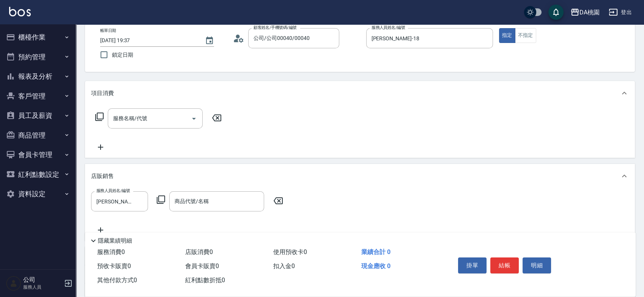
click at [164, 199] on icon at bounding box center [160, 199] width 9 height 9
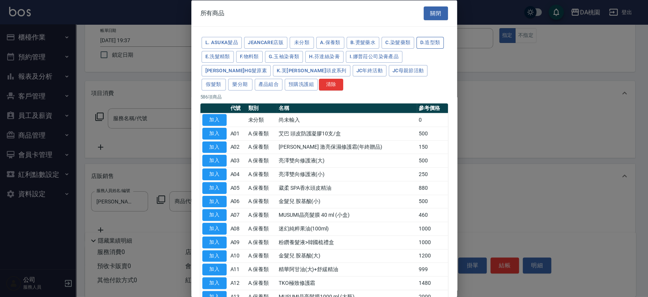
click at [417, 49] on button "D.造型類" at bounding box center [430, 43] width 27 height 12
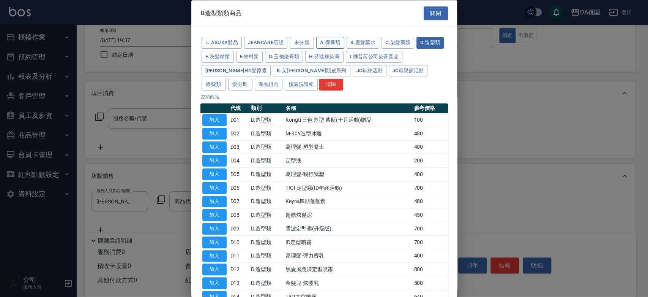
click at [341, 45] on button "A.保養類" at bounding box center [330, 43] width 28 height 12
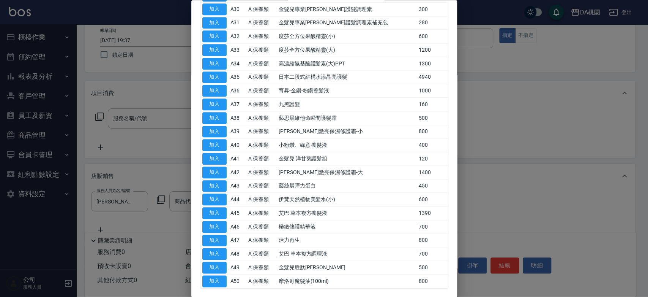
scroll to position [534, 0]
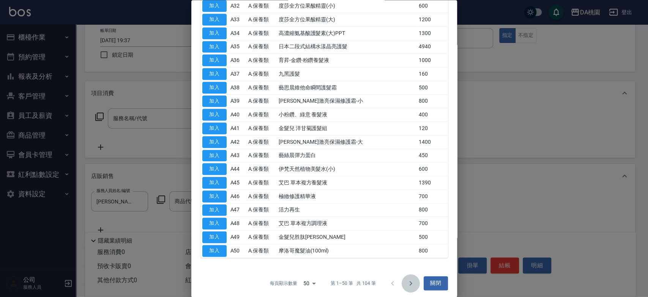
click at [408, 279] on icon "Go to next page" at bounding box center [410, 282] width 9 height 9
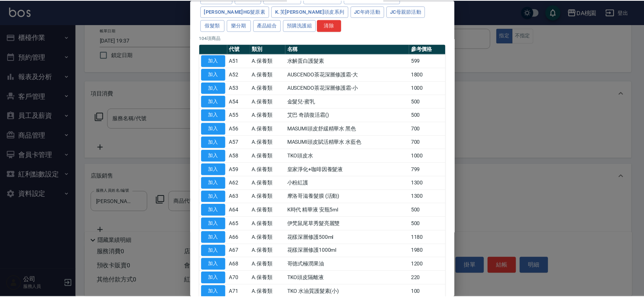
scroll to position [58, 0]
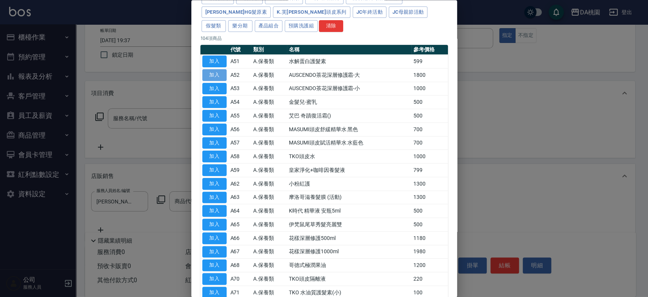
click at [214, 75] on button "加入" at bounding box center [214, 75] width 24 height 12
type input "AUSCENDO茶花深層修護霜-大"
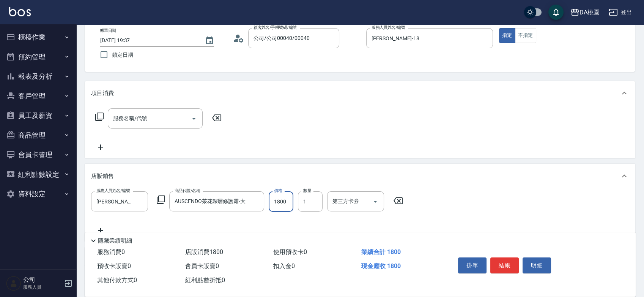
click at [283, 200] on input "1800" at bounding box center [281, 201] width 25 height 21
type input "0"
type input "150"
type input "1500"
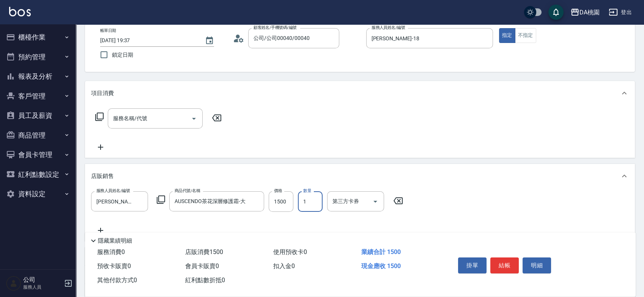
type input "2"
type input "300"
type input "2"
click at [504, 260] on button "結帳" at bounding box center [505, 265] width 28 height 16
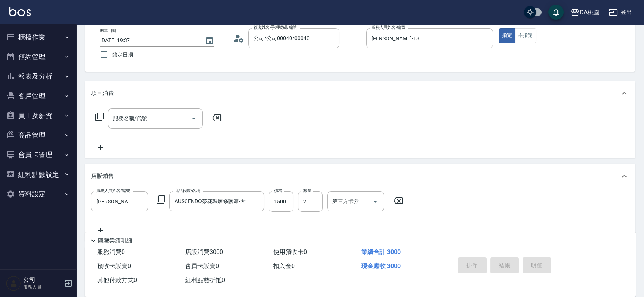
type input "2025/09/16 19:39"
type input "0"
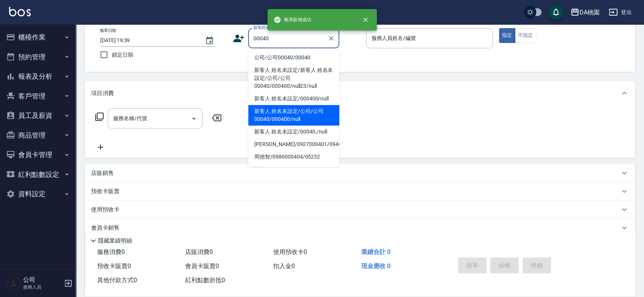
type input "新客人 姓名未設定/00040./null"
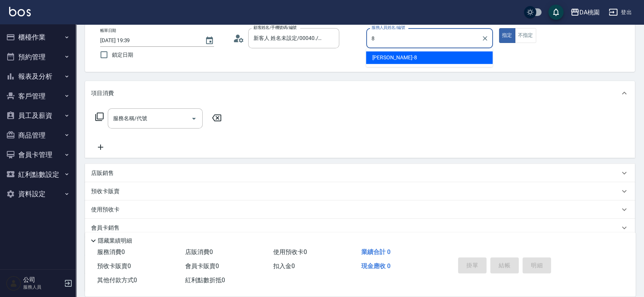
type input "桑妮-8"
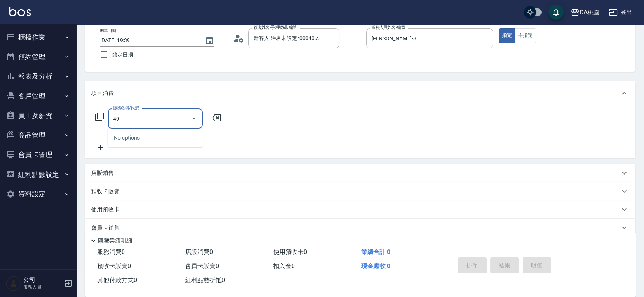
type input "401"
type input "150"
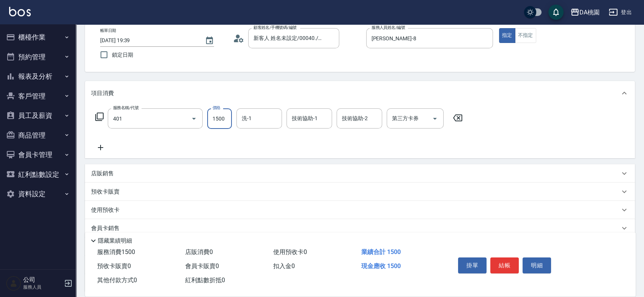
type input "染髮(互助)(401)"
type input "2"
type input "0"
type input "250"
type input "20"
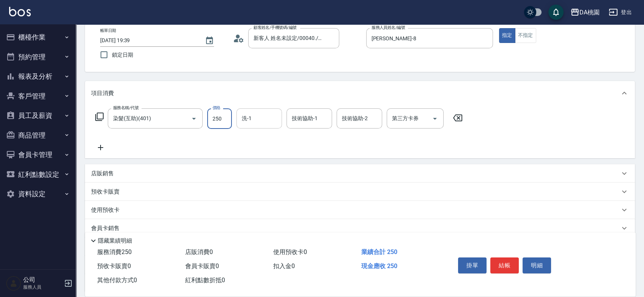
type input "2500"
type input "250"
type input "2500"
type input "小妤-18"
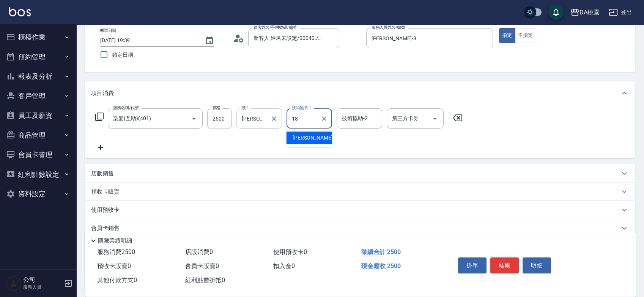
type input "小妤-18"
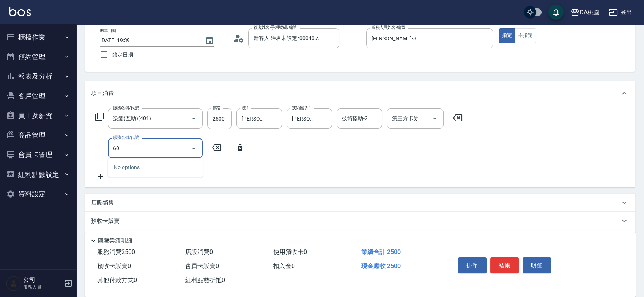
type input "607"
type input "350"
type input "小麥護髮(互助)(607)"
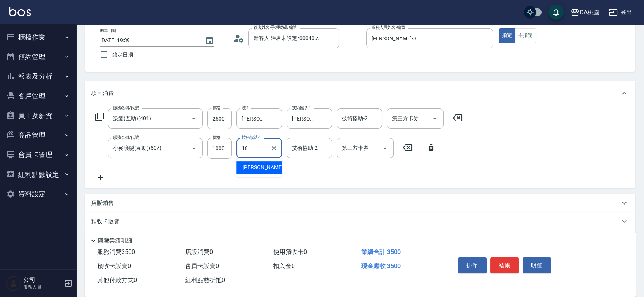
type input "小妤-18"
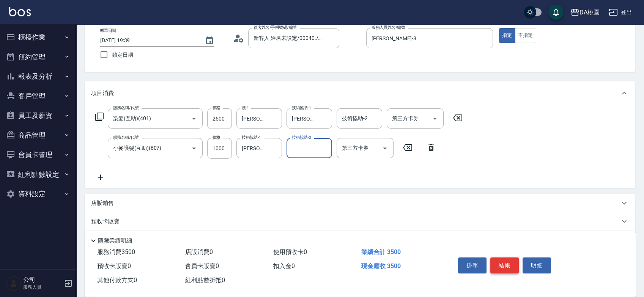
click at [494, 261] on button "結帳" at bounding box center [505, 265] width 28 height 16
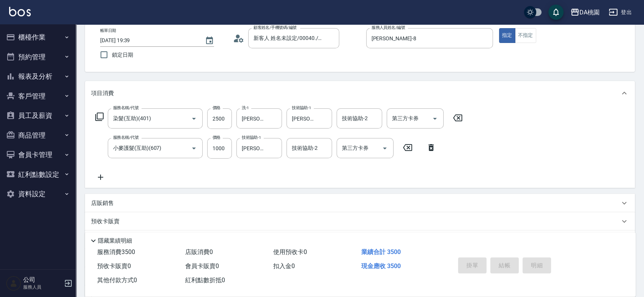
type input "0"
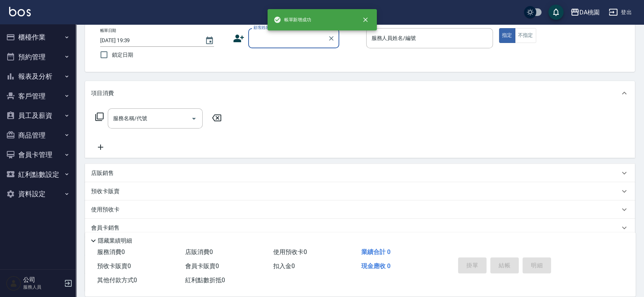
scroll to position [0, 0]
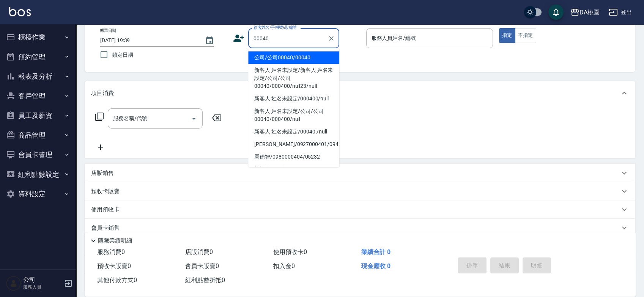
type input "公司/公司00040/00040"
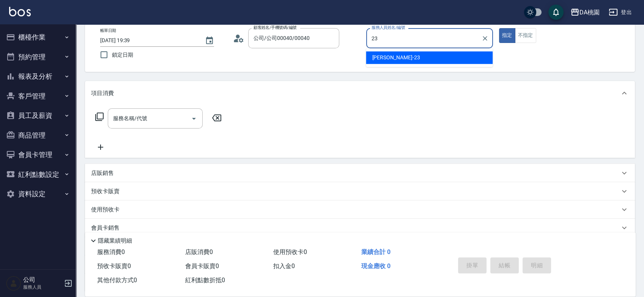
type input "亞瑟 -23"
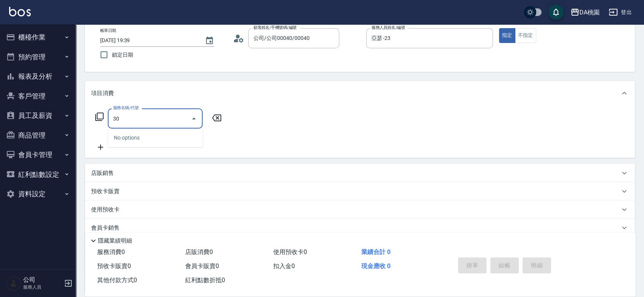
type input "303"
type input "30"
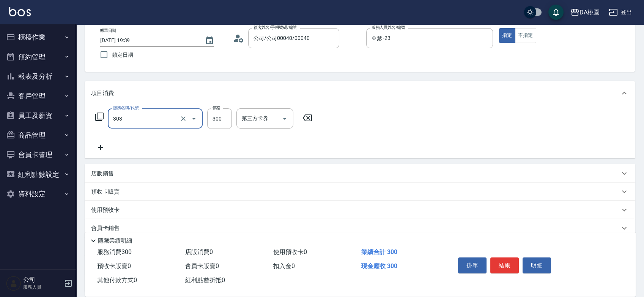
type input "A級剪髮(303)"
type input "0"
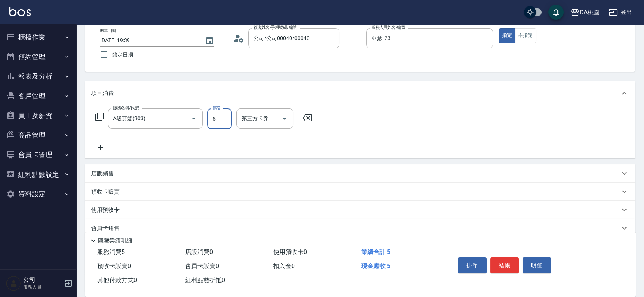
type input "50"
type input "500"
click at [509, 261] on button "結帳" at bounding box center [505, 265] width 28 height 16
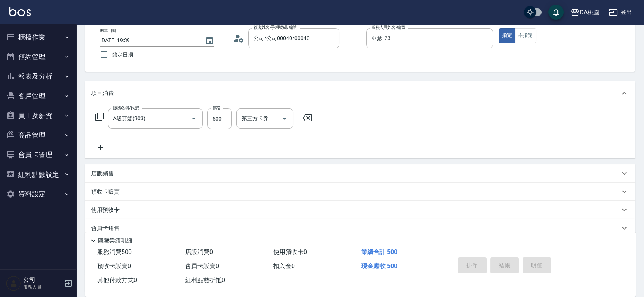
type input "0"
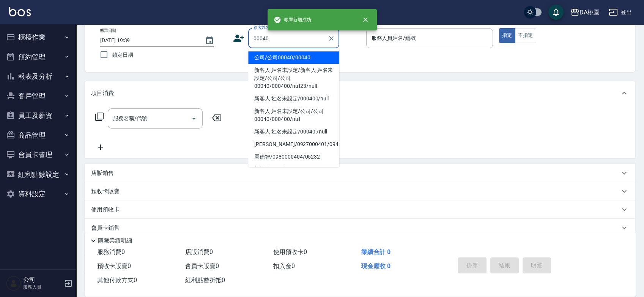
type input "公司/公司00040/00040"
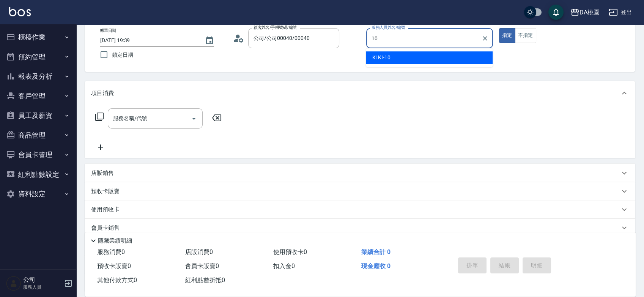
type input "KI KI -10"
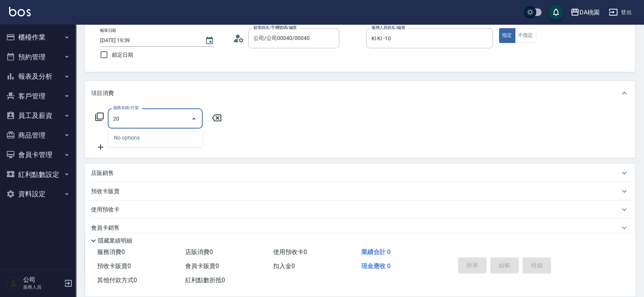
type input "200"
type input "150"
type input "離子燙(200)"
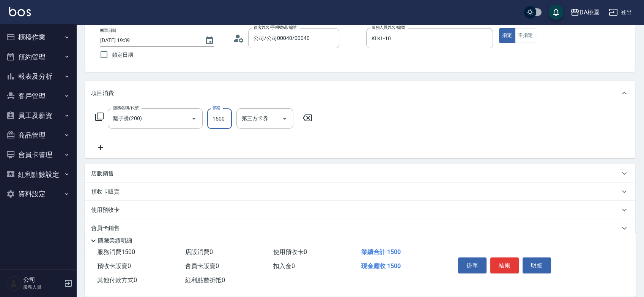
type input "0"
type input "219"
type input "20"
type input "2199"
type input "210"
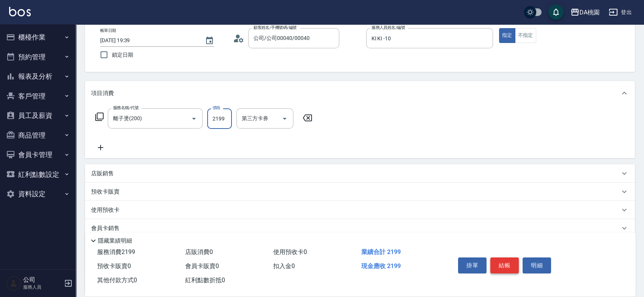
type input "2199"
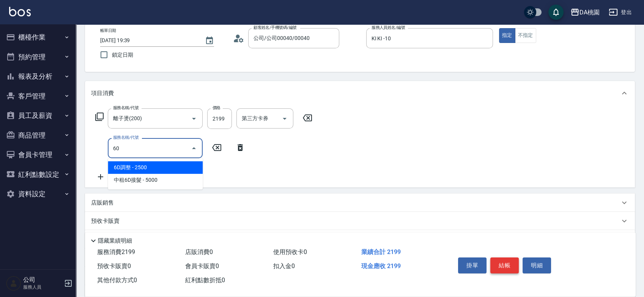
type input "608"
type input "330"
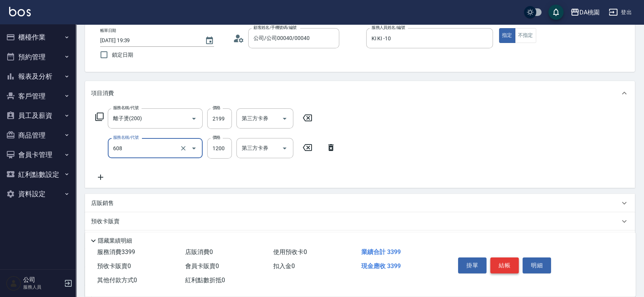
type input "鱗脂質護髮(608)"
type input "220"
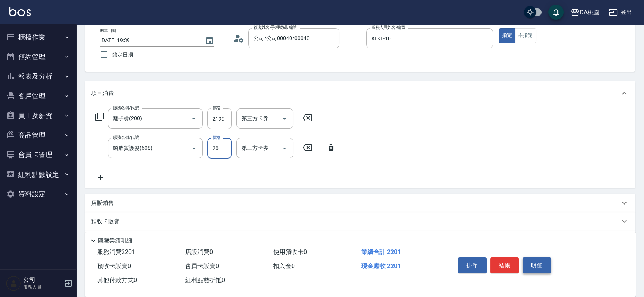
type input "200"
type input "410"
type input "2000"
click at [511, 264] on button "結帳" at bounding box center [505, 265] width 28 height 16
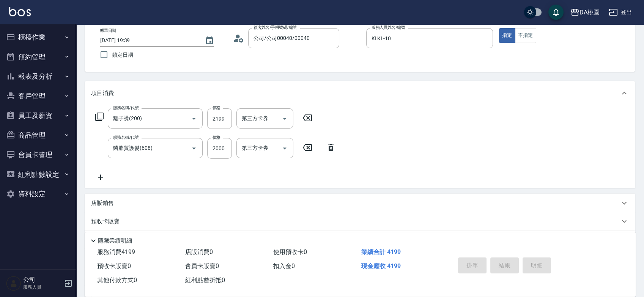
type input "0"
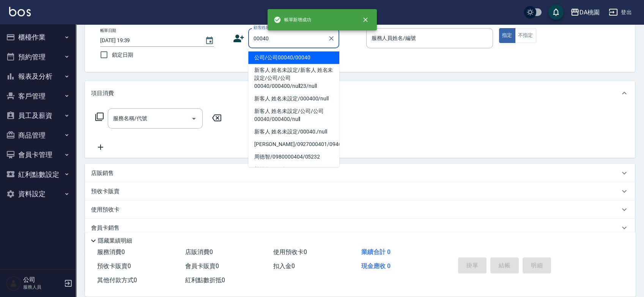
type input "公司/公司00040/00040"
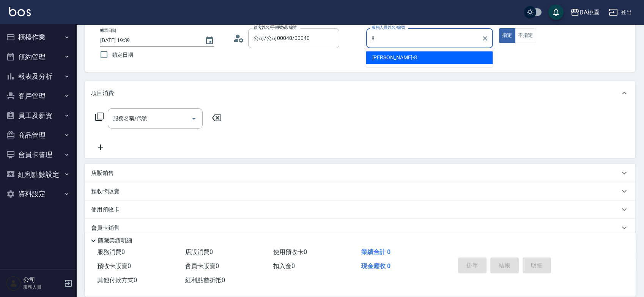
type input "桑妮-8"
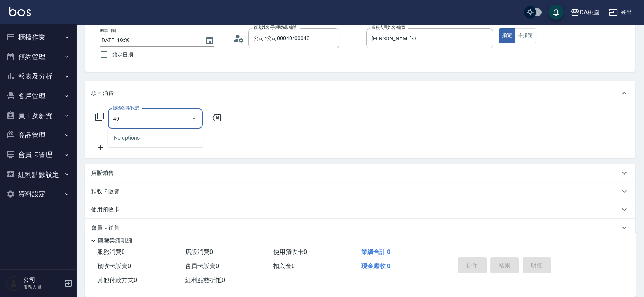
type input "400"
type input "150"
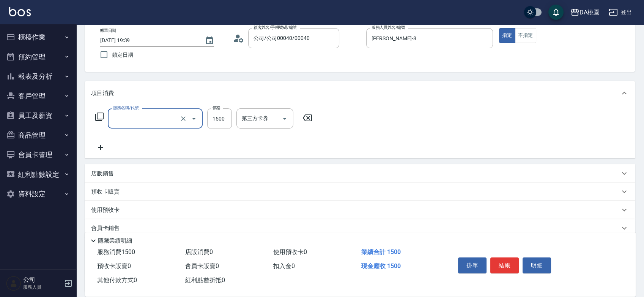
type input "0"
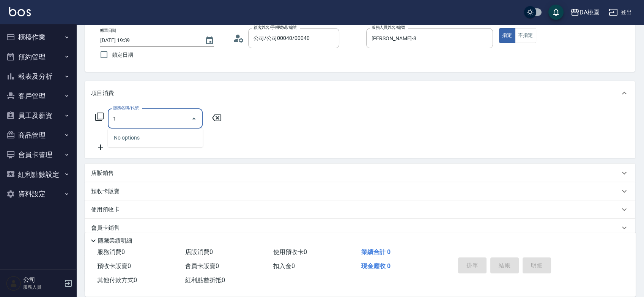
click at [147, 114] on input "1" at bounding box center [149, 118] width 77 height 13
type input "401"
type input "150"
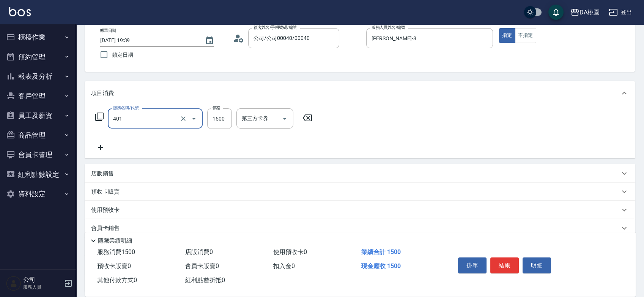
type input "染髮(互助)(401)"
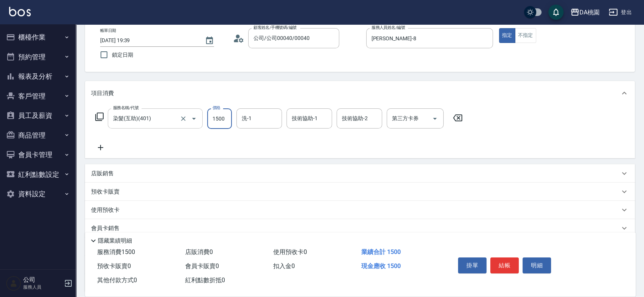
type input "1"
type input "0"
type input "180"
type input "1800"
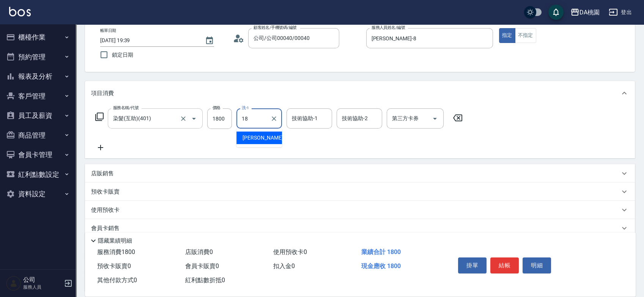
type input "小妤-18"
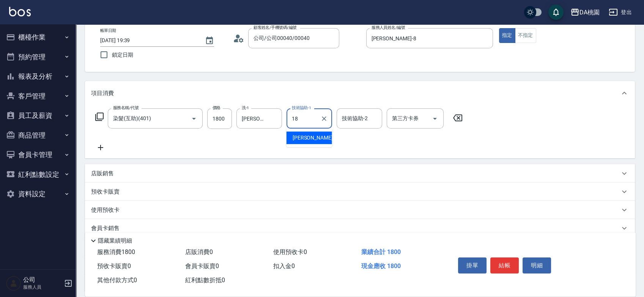
type input "小妤-18"
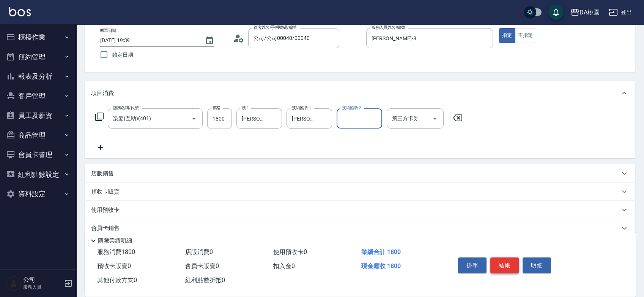
click at [497, 261] on button "結帳" at bounding box center [505, 265] width 28 height 16
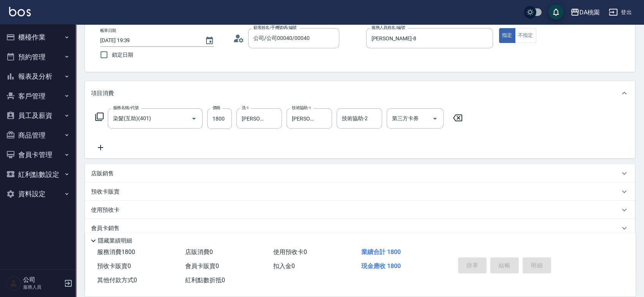
type input "0"
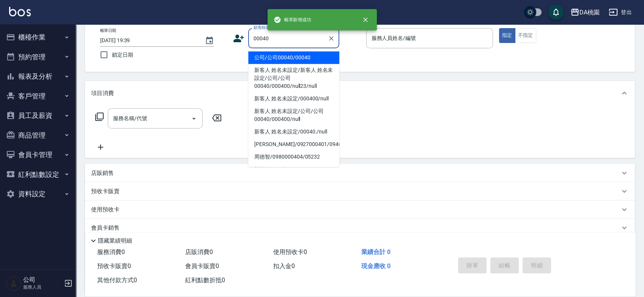
type input "公司/公司00040/00040"
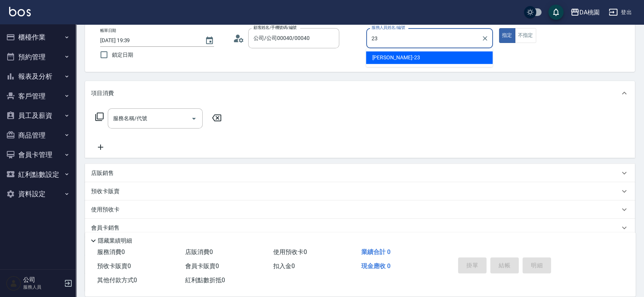
type input "亞瑟 -23"
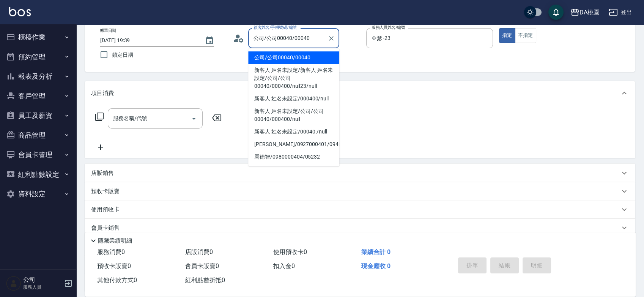
click at [293, 34] on input "公司/公司00040/00040" at bounding box center [288, 38] width 73 height 13
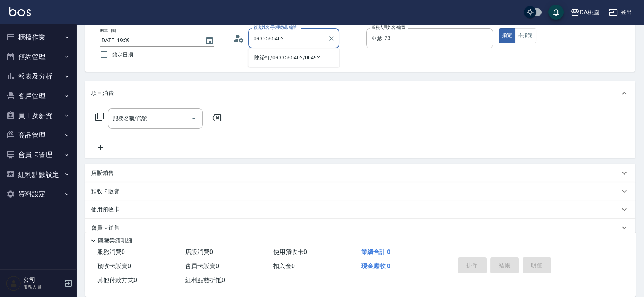
click at [296, 57] on li "陳裕軒/0933586402/00492" at bounding box center [293, 57] width 91 height 13
type input "陳裕軒/0933586402/00492"
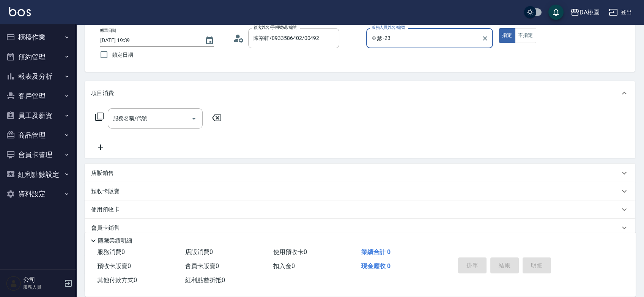
click at [499, 28] on button "指定" at bounding box center [507, 35] width 16 height 15
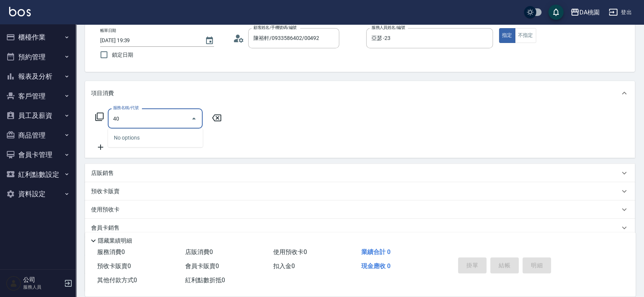
type input "400"
type input "150"
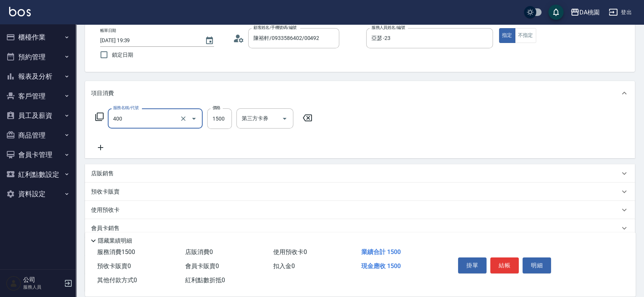
type input "染髮(400)"
type input "0"
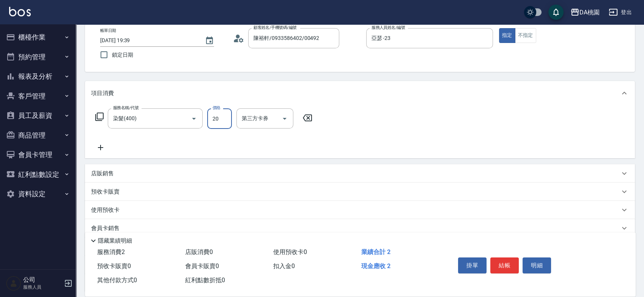
type input "200"
type input "2000"
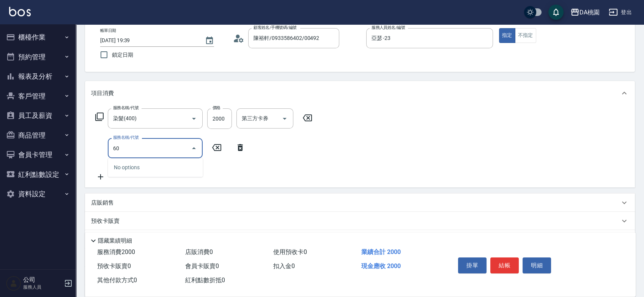
type input "608"
type input "320"
type input "鱗脂質護髮(608)"
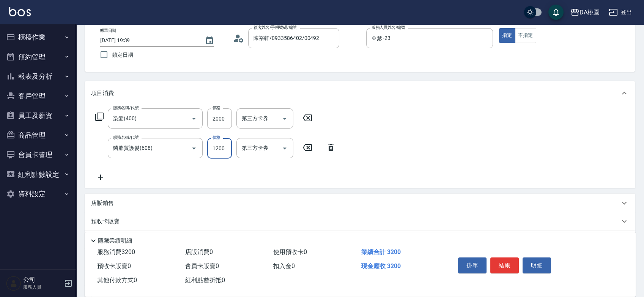
type input "1"
type input "200"
type input "150"
type input "350"
type input "1500"
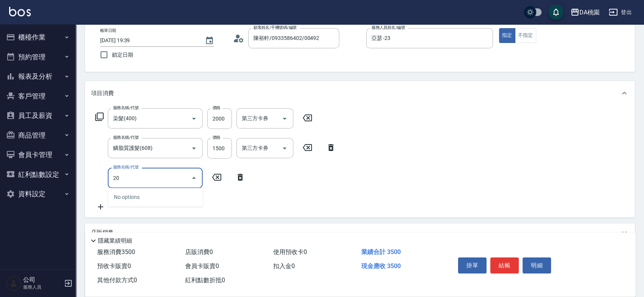
type input "200"
type input "500"
type input "離子燙(200)"
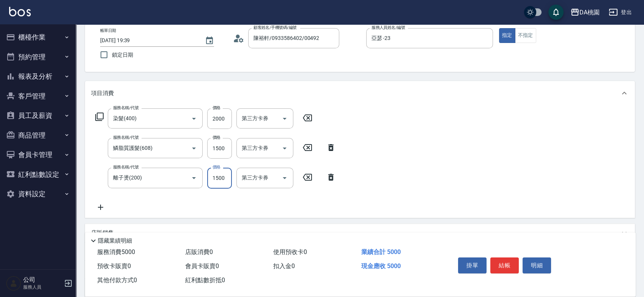
type input "350"
type input "150"
type input "360"
type input "1500"
type input "500"
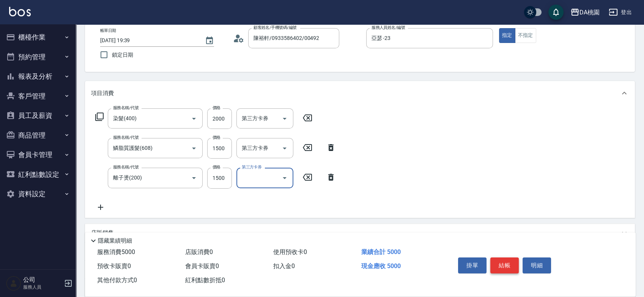
click at [504, 261] on button "結帳" at bounding box center [505, 265] width 28 height 16
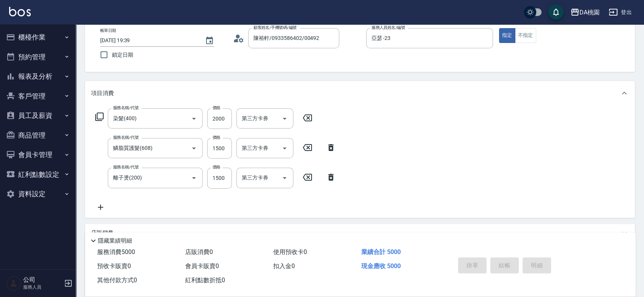
type input "2025/09/16 19:40"
type input "0"
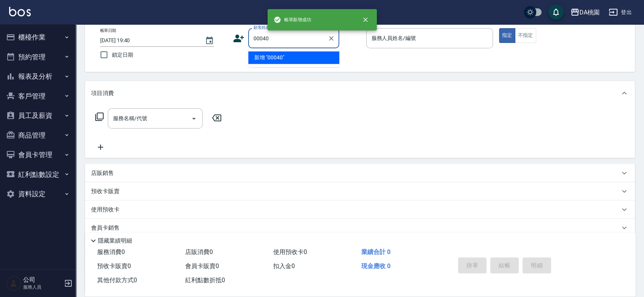
type input "00040"
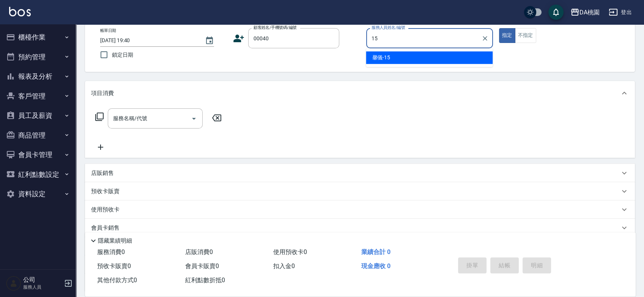
type input "馨儀-15"
type input "公司/公司00040/00040"
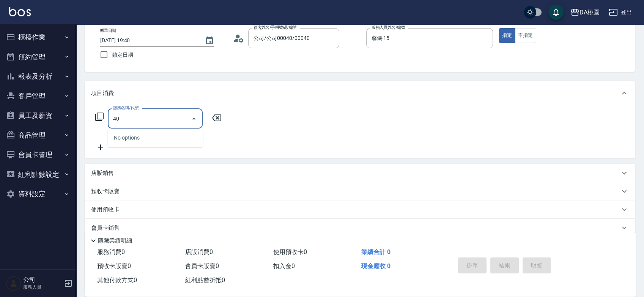
type input "400"
type input "150"
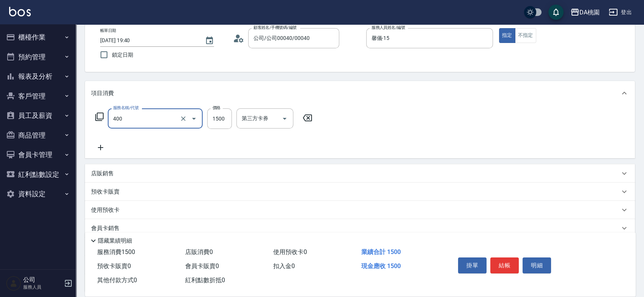
type input "染髮(400)"
type input "0"
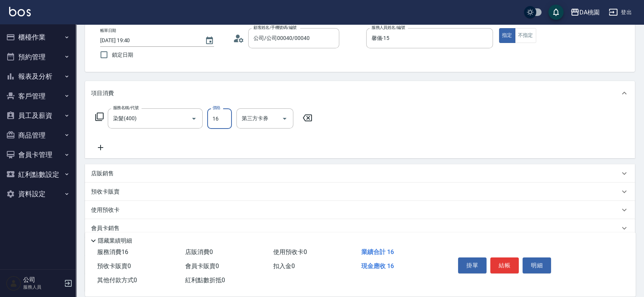
type input "160"
type input "1600"
click at [514, 258] on button "結帳" at bounding box center [505, 265] width 28 height 16
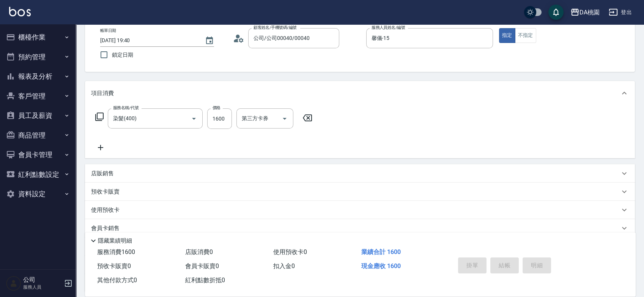
type input "0"
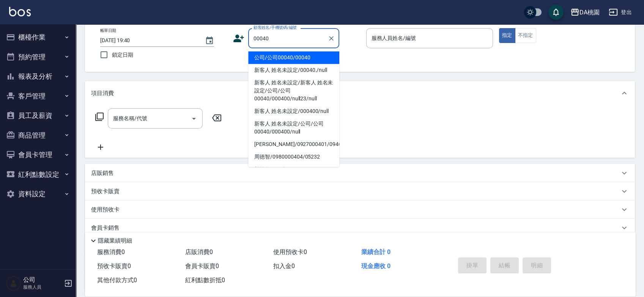
type input "公司/公司00040/00040"
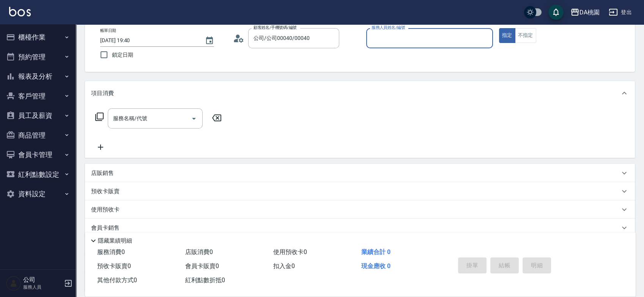
type input "1"
type input "桑妮-8"
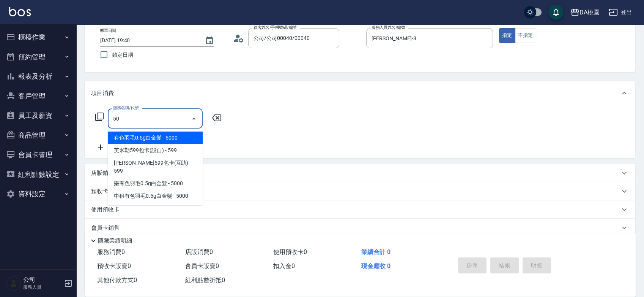
type input "500"
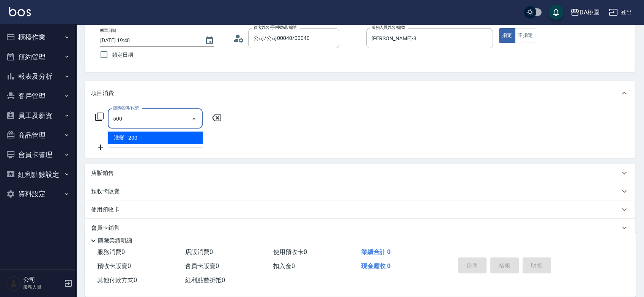
type input "20"
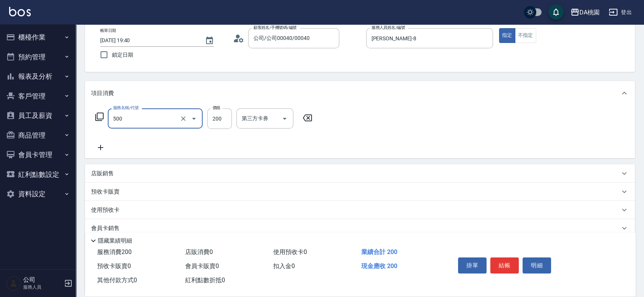
type input "洗髮(500)"
type input "0"
type input "25"
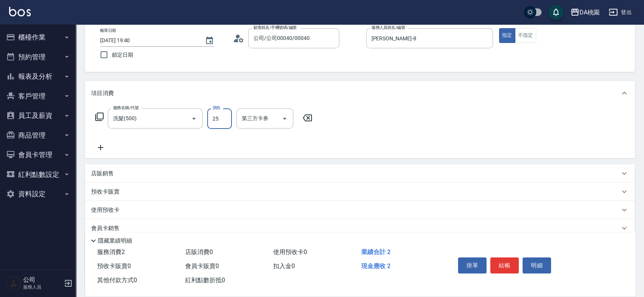
type input "20"
type input "250"
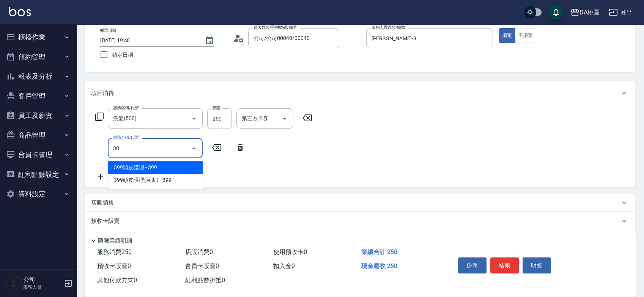
type input "303"
type input "50"
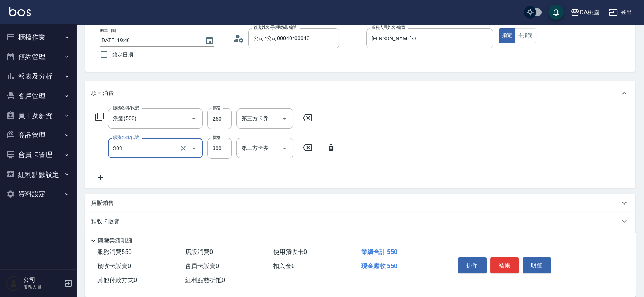
type input "A級剪髮(303)"
type input "3"
type input "20"
type input "35"
type input "60"
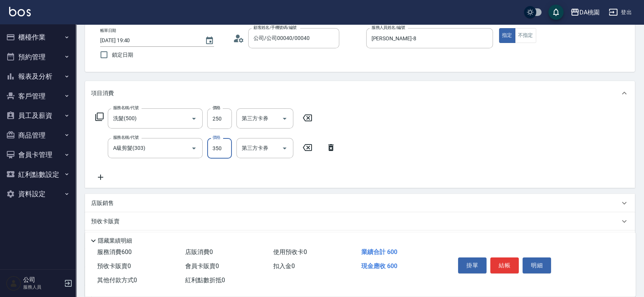
type input "350"
click at [509, 258] on button "結帳" at bounding box center [505, 265] width 28 height 16
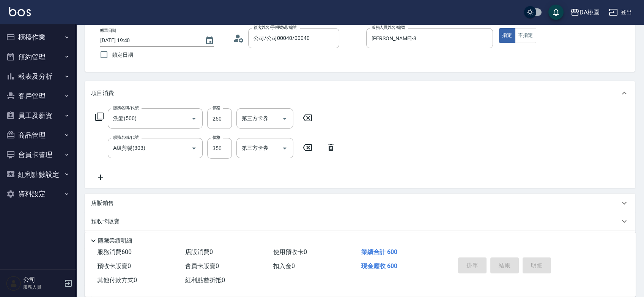
type input "0"
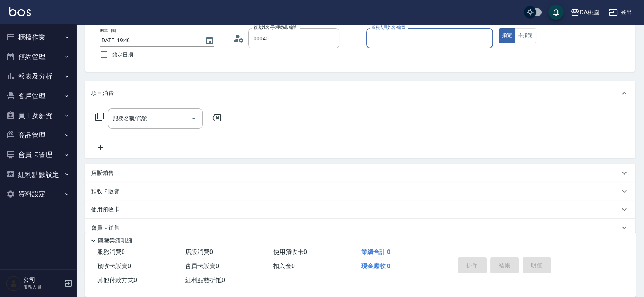
type input "公司/公司00040/00040"
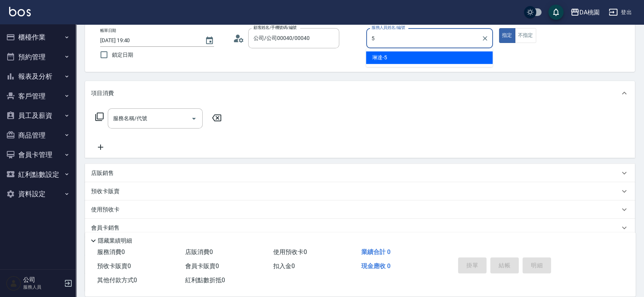
type input "琳達-5"
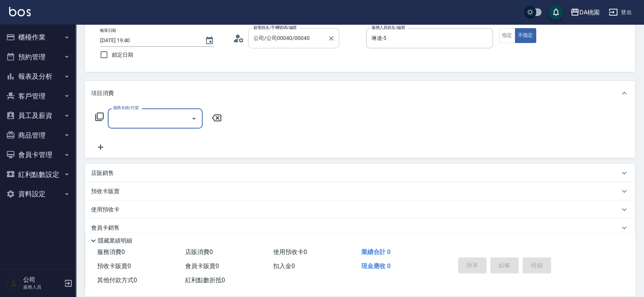
click at [295, 44] on input "公司/公司00040/00040" at bounding box center [288, 38] width 73 height 13
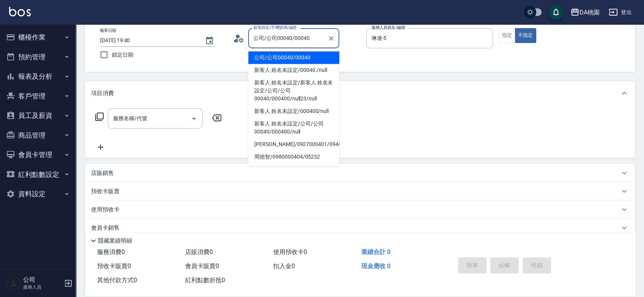
click at [295, 44] on input "公司/公司00040/00040" at bounding box center [288, 38] width 73 height 13
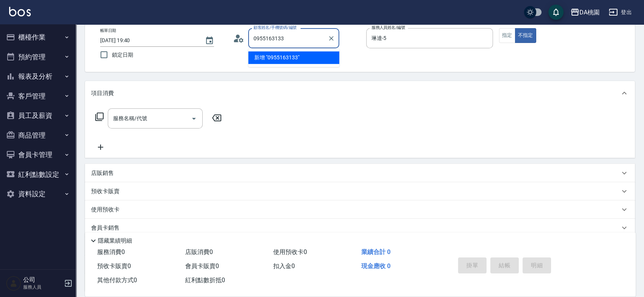
type input "0955163133"
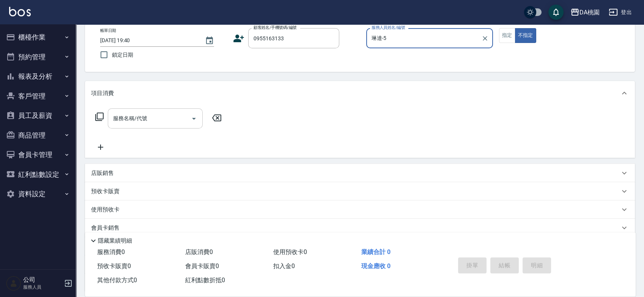
click at [140, 122] on input "服務名稱/代號" at bounding box center [149, 118] width 77 height 13
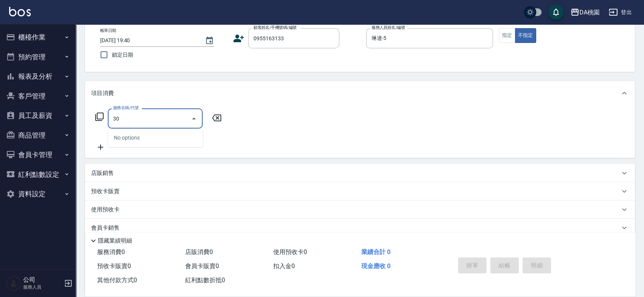
type input "300"
type input "10"
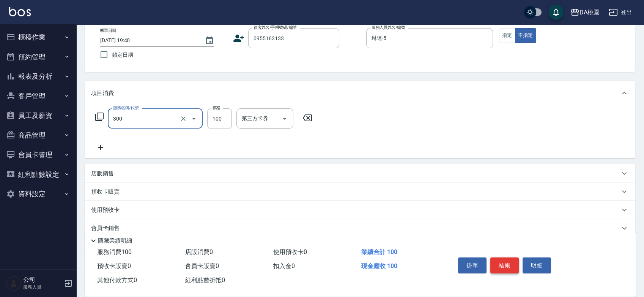
type input "剪瀏海(300)"
click at [509, 266] on button "結帳" at bounding box center [505, 265] width 28 height 16
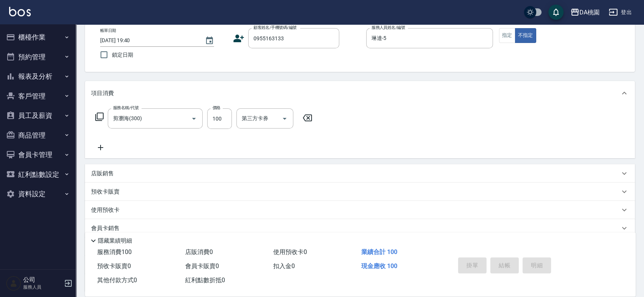
type input "2025/09/16 19:41"
type input "0"
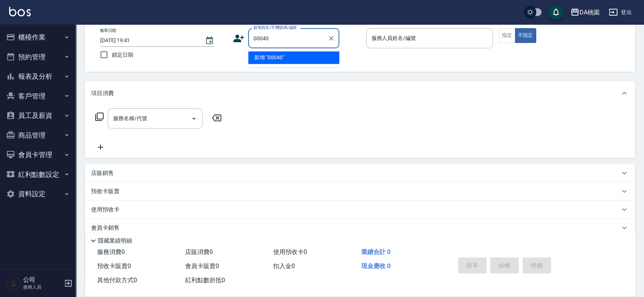
type input "00040"
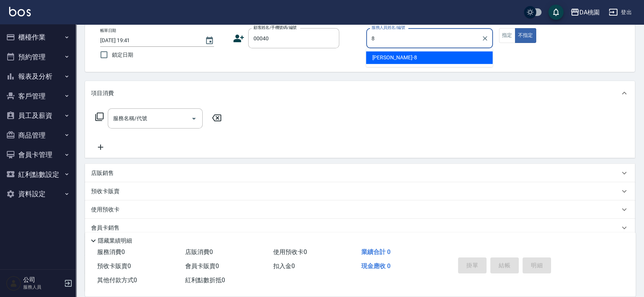
type input "8"
type button "false"
type input "桑妮-8"
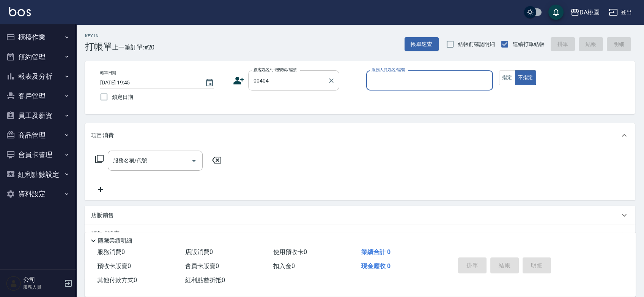
click at [269, 79] on input "00404" at bounding box center [288, 80] width 73 height 13
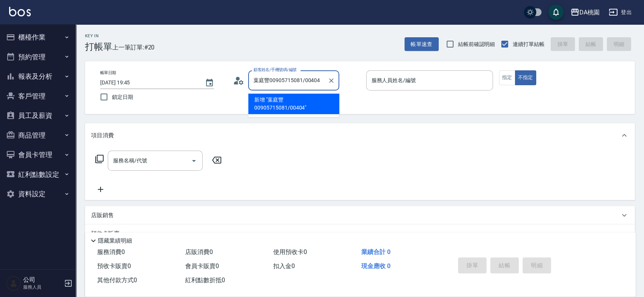
click at [269, 79] on input "葉庭豐00905715081/00404" at bounding box center [288, 80] width 73 height 13
type input "00040"
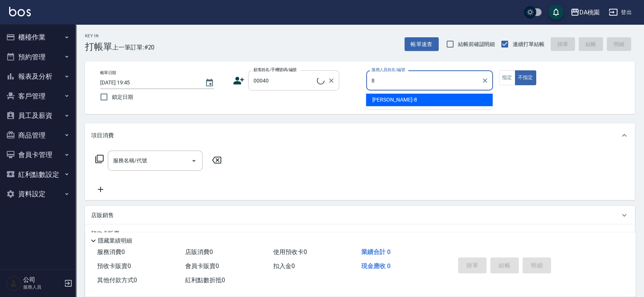
type input "8"
type button "false"
type input "公司/公司00040/00040"
type input "桑妮-8"
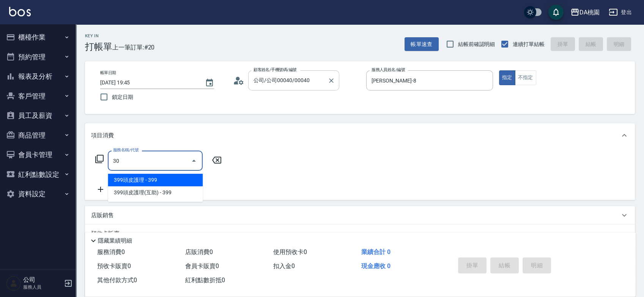
type input "303"
type input "30"
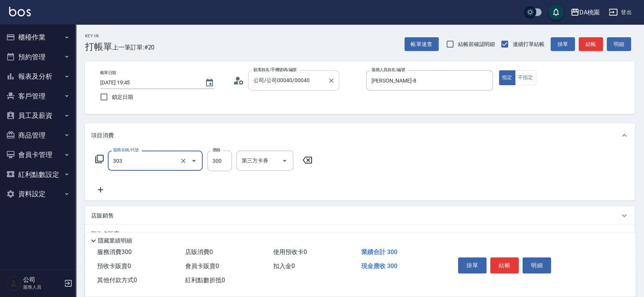
type input "A級剪髮(303)"
type input "3"
type input "0"
type input "350"
type input "30"
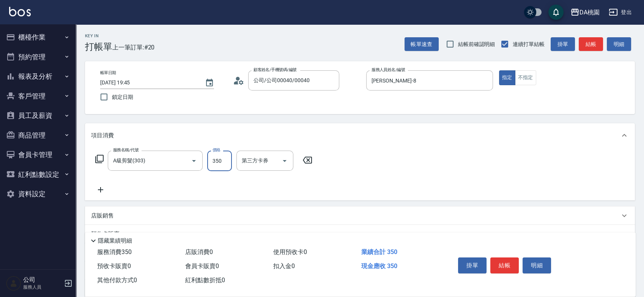
type input "350"
click at [495, 270] on button "結帳" at bounding box center [505, 265] width 28 height 16
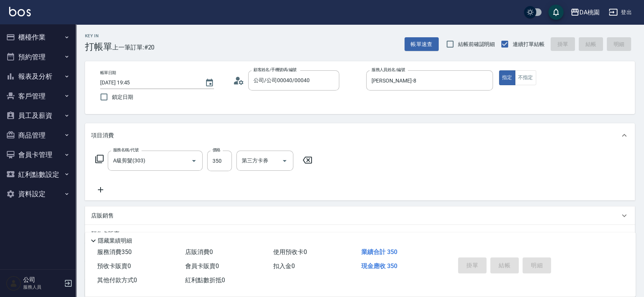
type input "0"
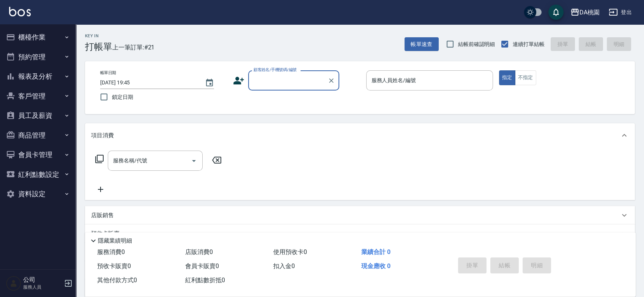
click at [28, 27] on button "櫃檯作業" at bounding box center [38, 37] width 70 height 20
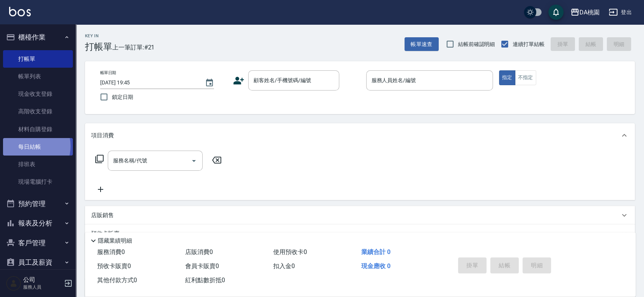
click at [28, 146] on link "每日結帳" at bounding box center [38, 146] width 70 height 17
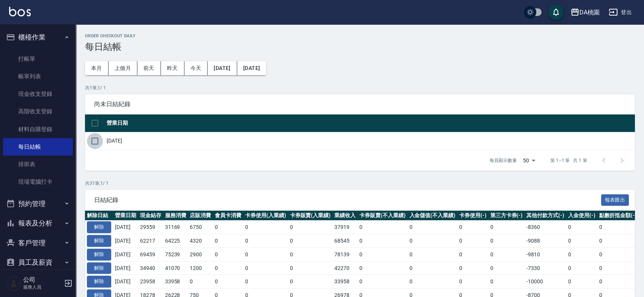
click at [93, 141] on input "checkbox" at bounding box center [95, 141] width 16 height 16
checkbox input "true"
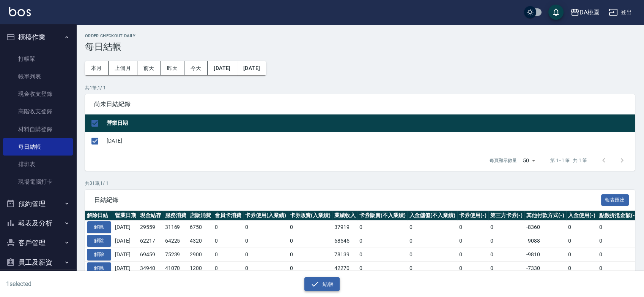
click at [327, 285] on button "結帳" at bounding box center [322, 284] width 35 height 14
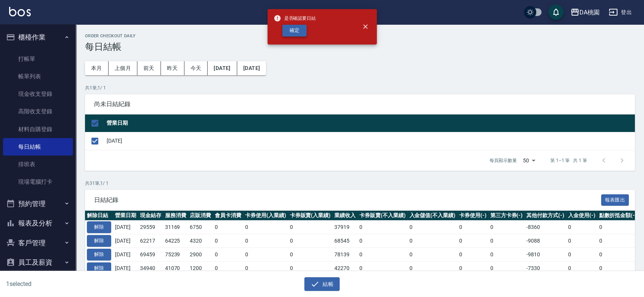
click at [292, 31] on button "確定" at bounding box center [295, 31] width 24 height 12
checkbox input "false"
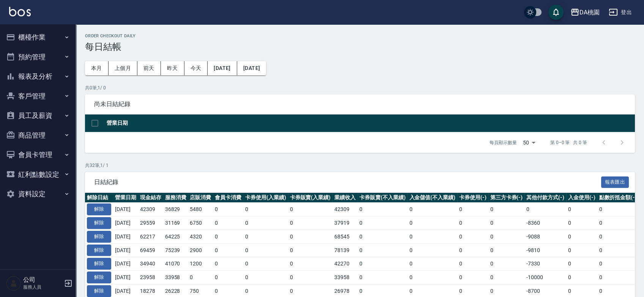
click at [41, 72] on button "報表及分析" at bounding box center [38, 76] width 70 height 20
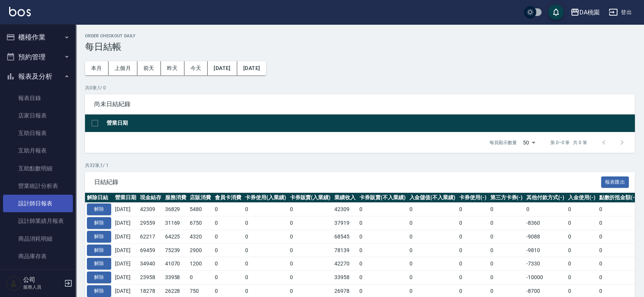
click at [45, 199] on link "設計師日報表" at bounding box center [38, 202] width 70 height 17
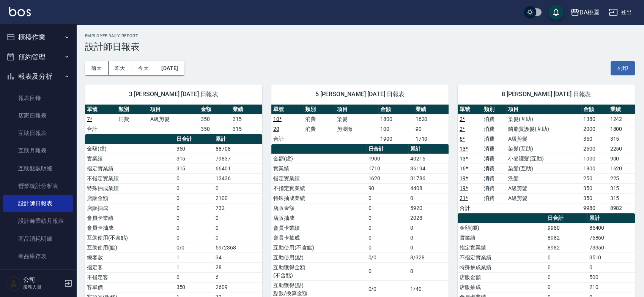
click at [376, 52] on div "[DATE] [DATE] [DATE] [DATE] 列印" at bounding box center [360, 68] width 550 height 32
click at [39, 75] on button "報表及分析" at bounding box center [38, 76] width 70 height 20
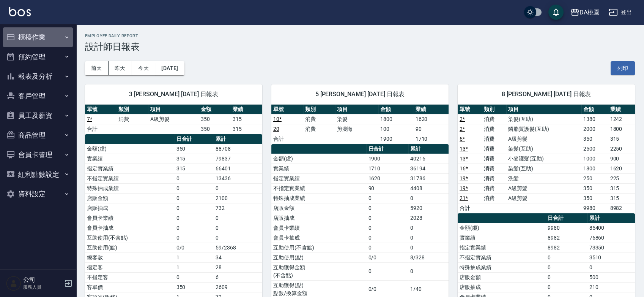
click at [28, 30] on button "櫃檯作業" at bounding box center [38, 37] width 70 height 20
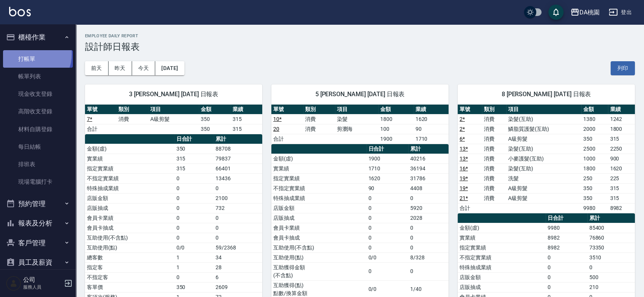
click at [28, 54] on link "打帳單" at bounding box center [38, 58] width 70 height 17
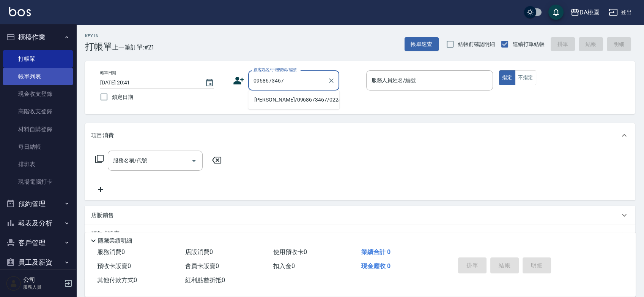
type input "[PERSON_NAME]/0968673467/02247"
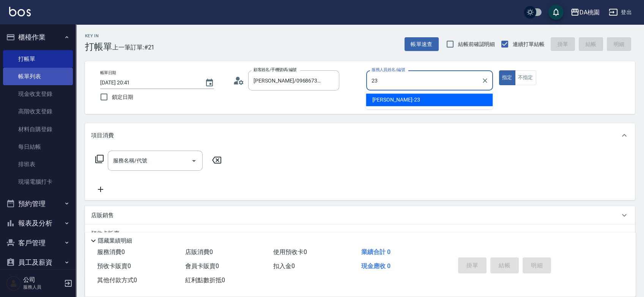
type input "亞瑟 -23"
type button "true"
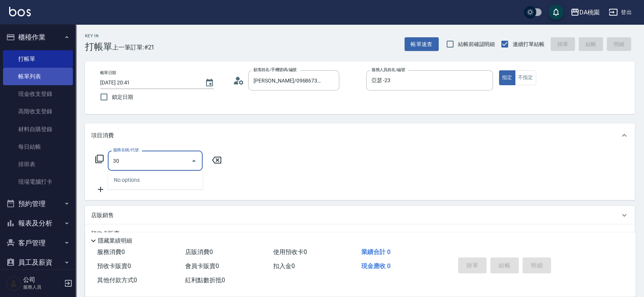
type input "303"
type input "30"
type input "A級剪髮(303)"
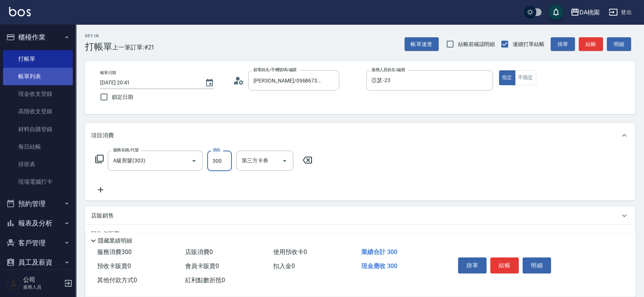
type input "0"
type input "50"
type input "500"
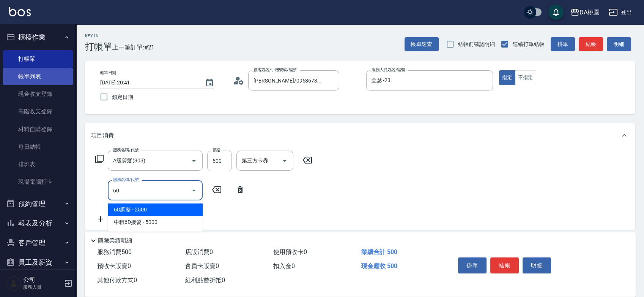
type input "601"
type input "90"
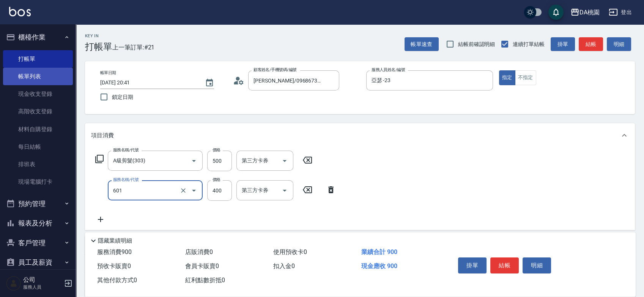
type input "基礎護髮(互助)(601)"
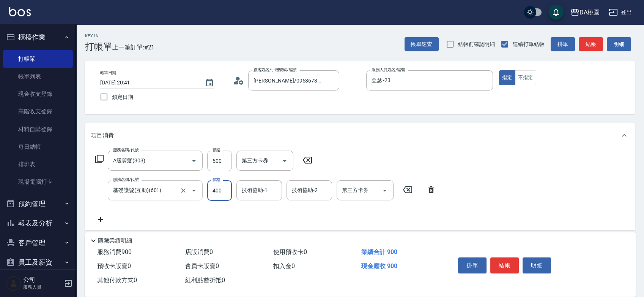
click at [118, 187] on input "基礎護髮(互助)(601)" at bounding box center [144, 189] width 67 height 13
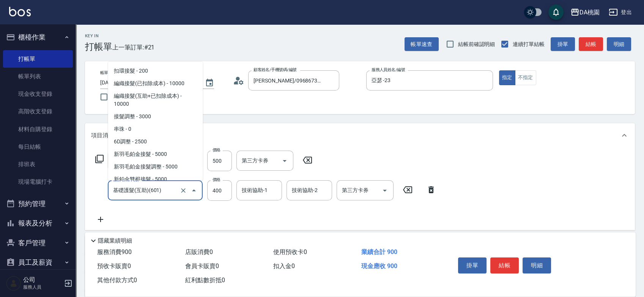
scroll to position [882, 0]
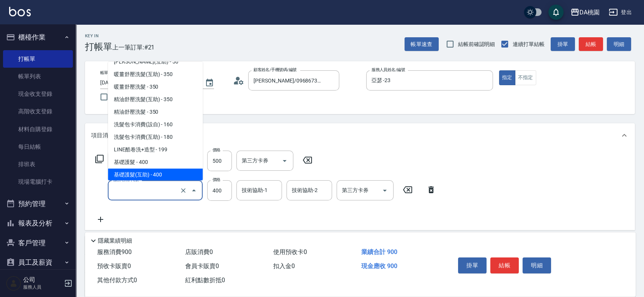
type input "50"
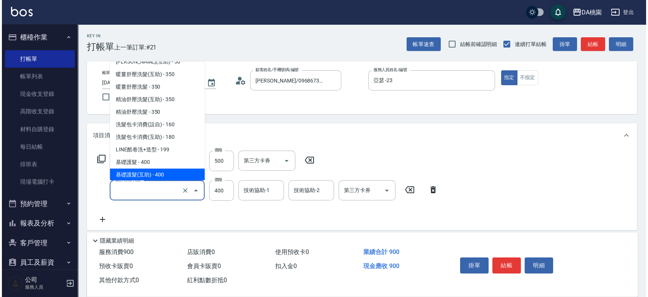
scroll to position [0, 0]
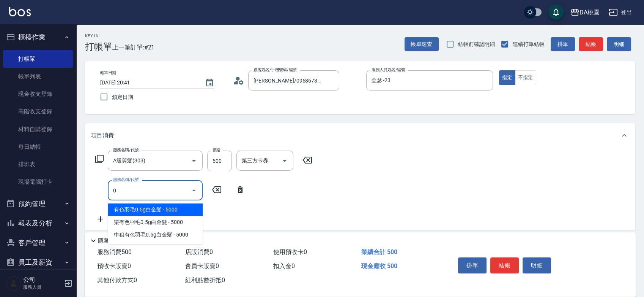
click at [117, 187] on input "0" at bounding box center [149, 189] width 77 height 13
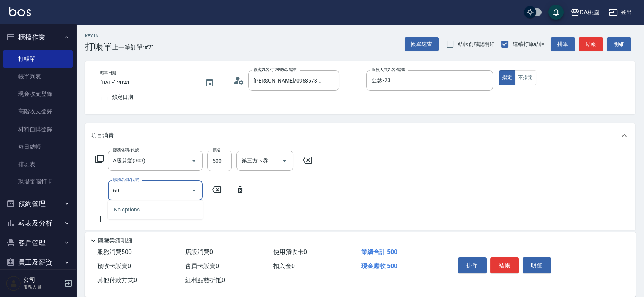
type input "603"
type input "110"
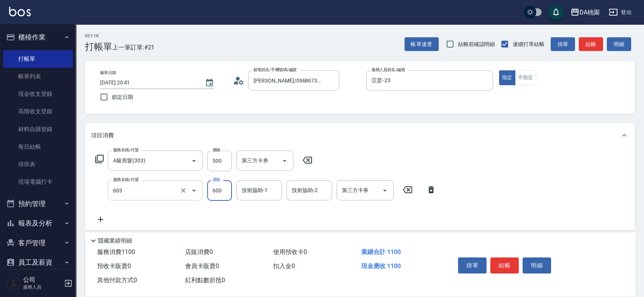
type input "精油護髮(互助)(603)"
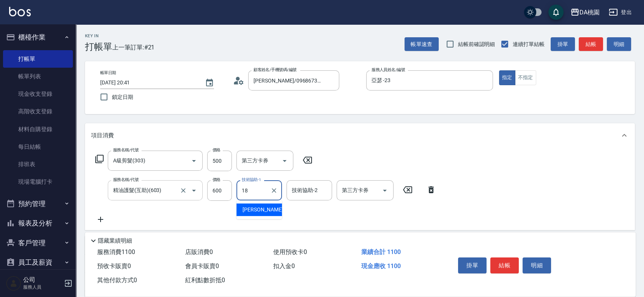
type input "小妤-18"
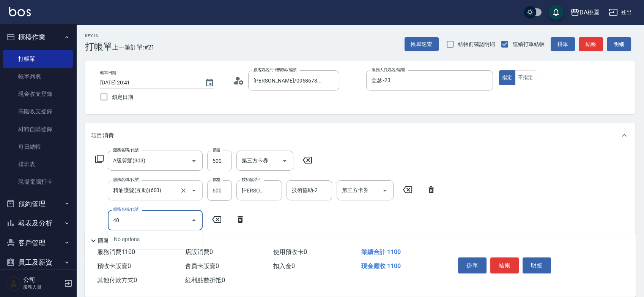
type input "400"
type input "260"
type input "染髮(400)"
type input "110"
type input "120"
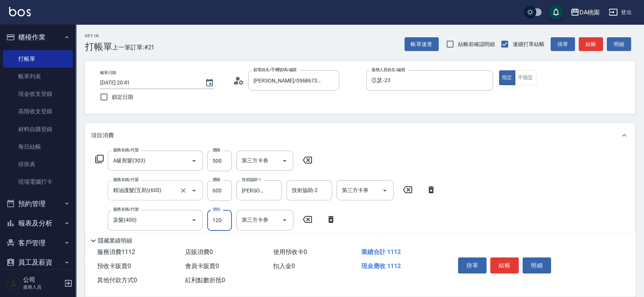
type input "120"
type input "1200"
type input "230"
type input "1200"
click at [501, 264] on button "結帳" at bounding box center [505, 265] width 28 height 16
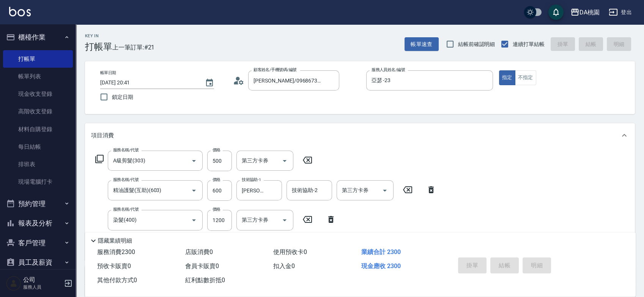
type input "2025/09/16 20:42"
type input "0"
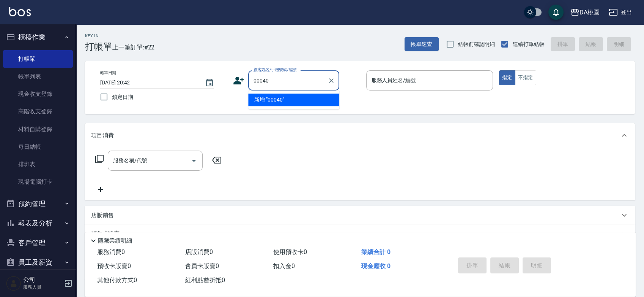
type input "00040"
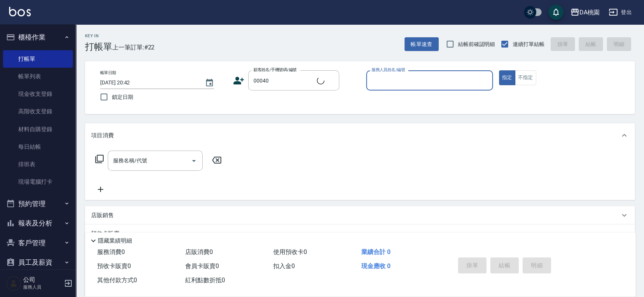
type input "2"
type input "公司/公司00040/00040"
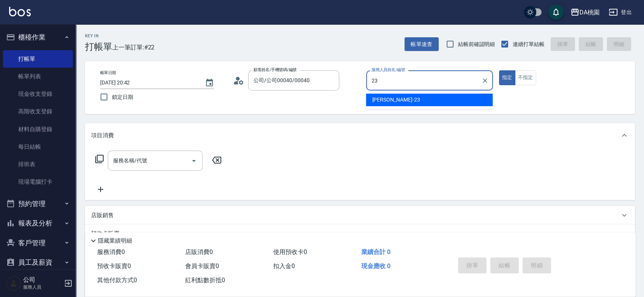
type input "亞瑟 -23"
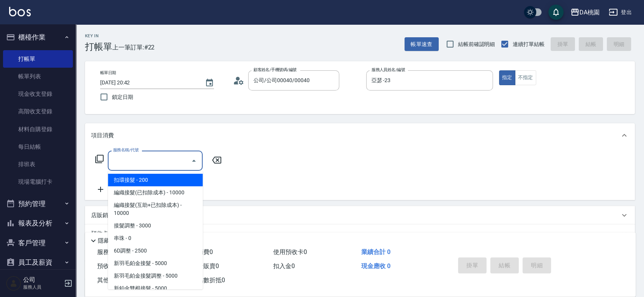
click at [158, 158] on input "服務名稱/代號" at bounding box center [149, 160] width 77 height 13
click at [273, 75] on input "公司/公司00040/00040" at bounding box center [288, 80] width 73 height 13
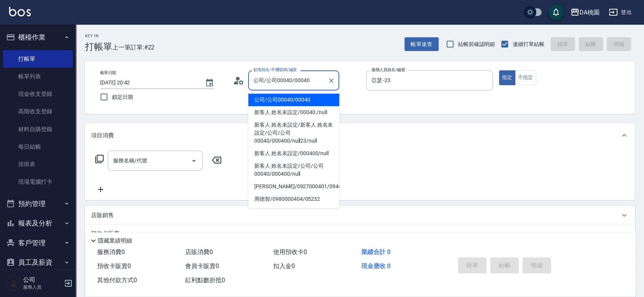
click at [273, 75] on input "公司/公司00040/00040" at bounding box center [288, 80] width 73 height 13
click at [273, 76] on input "公司/公司00040/00040" at bounding box center [288, 80] width 73 height 13
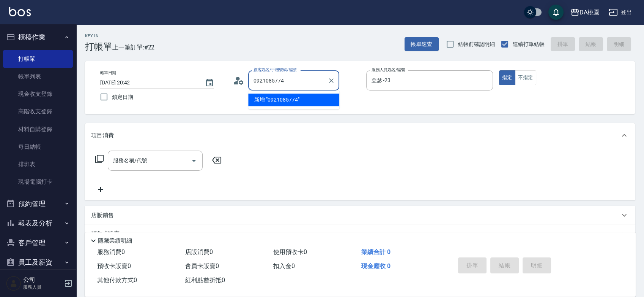
type input "0921085774"
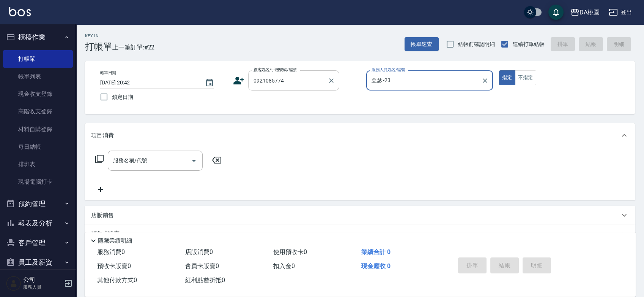
click at [281, 78] on input "0921085774" at bounding box center [288, 80] width 73 height 13
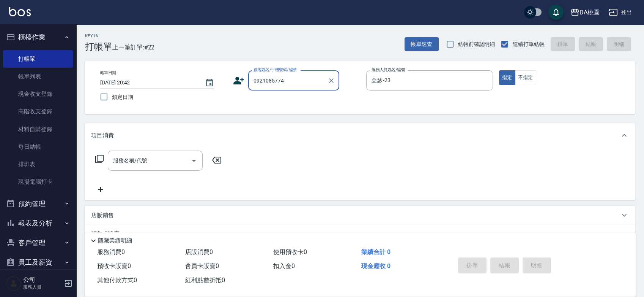
click at [285, 79] on input "0921085774" at bounding box center [288, 80] width 73 height 13
click at [157, 167] on div "服務名稱/代號" at bounding box center [155, 160] width 95 height 20
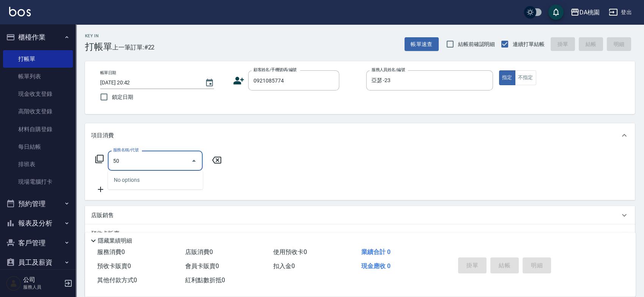
type input "500"
type input "20"
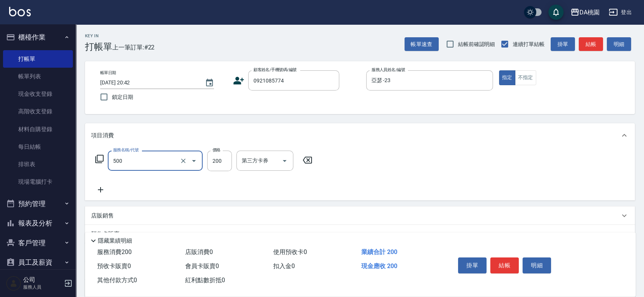
type input "洗髮(500)"
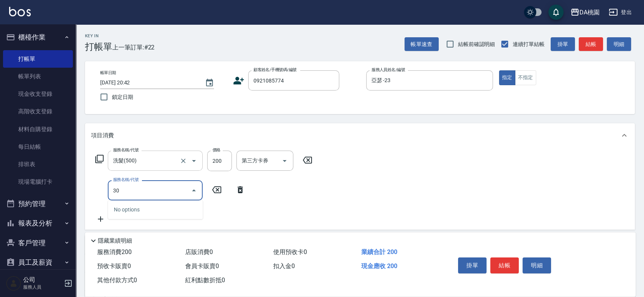
type input "303"
type input "50"
type input "A級剪髮(303)"
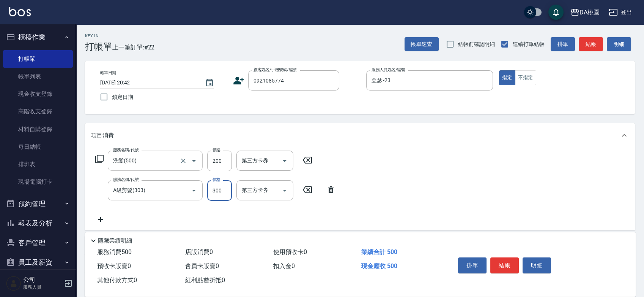
type input "20"
type input "50"
type input "70"
type input "500"
click at [504, 262] on button "結帳" at bounding box center [505, 265] width 28 height 16
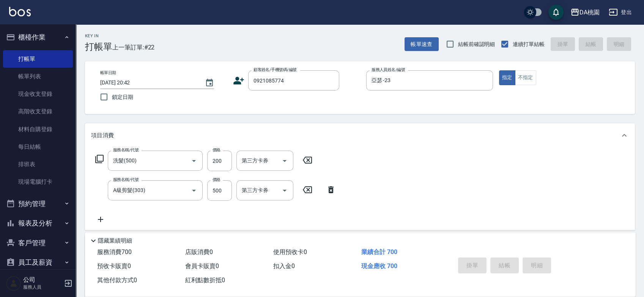
type input "2025/09/16 20:44"
type input "0"
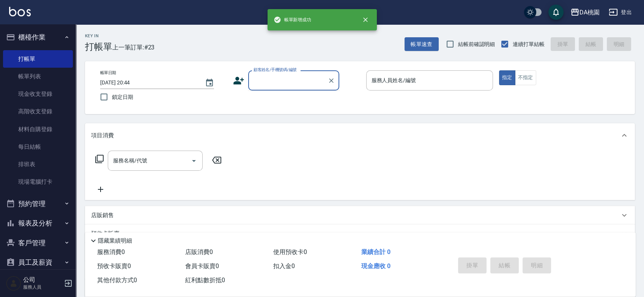
click at [276, 80] on input "顧客姓名/手機號碼/編號" at bounding box center [288, 80] width 73 height 13
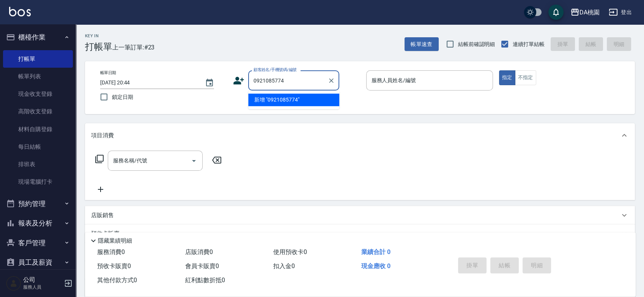
click at [288, 98] on li "新增 "0921085774"" at bounding box center [293, 99] width 91 height 13
type input "0921085774"
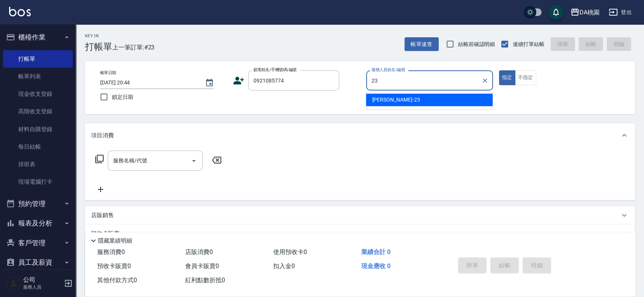
type input "亞瑟 -23"
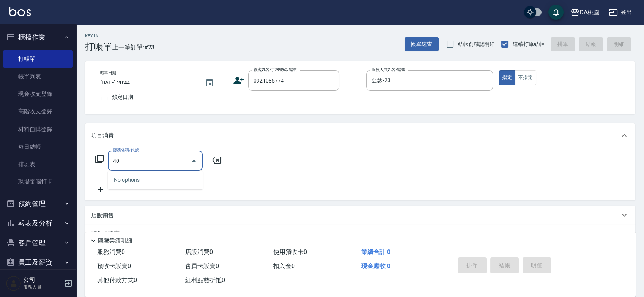
type input "401"
type input "150"
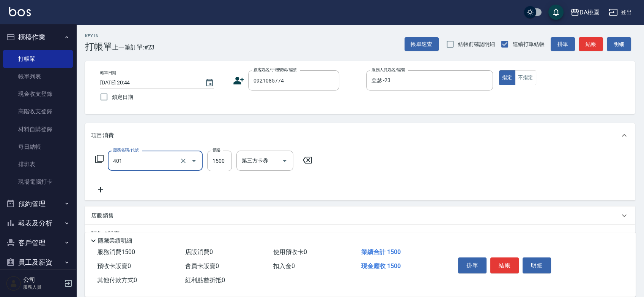
type input "染髮(互助)(401)"
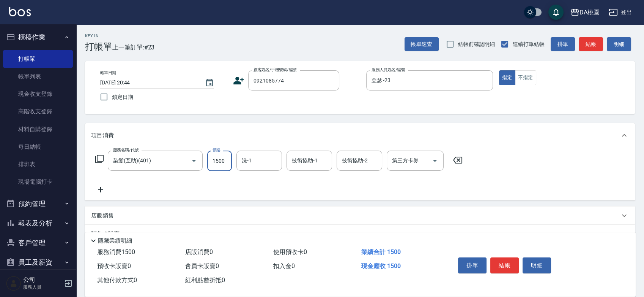
type input "1"
type input "0"
type input "180"
type input "10"
type input "1800"
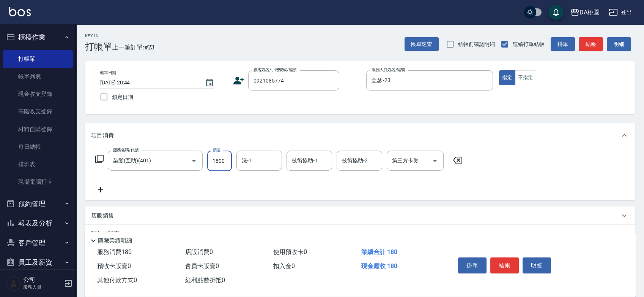
type input "180"
type input "1800"
type input "cherry-25"
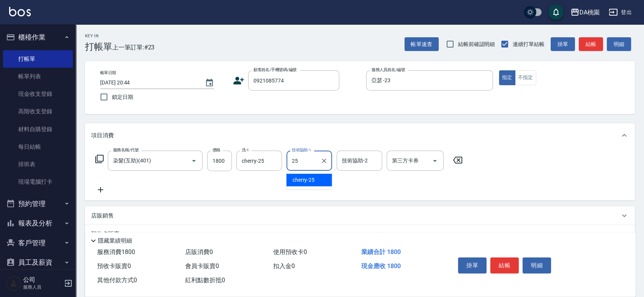
type input "cherry-25"
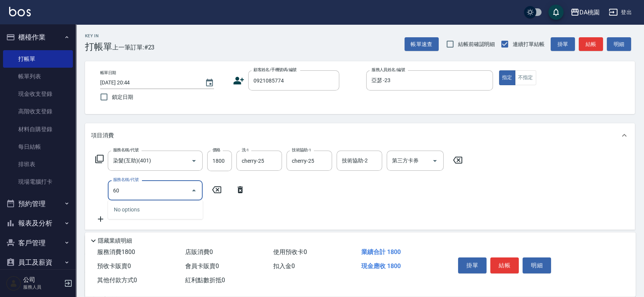
type input "609"
type input "300"
type input "鱗脂質護髮(互助)(609)"
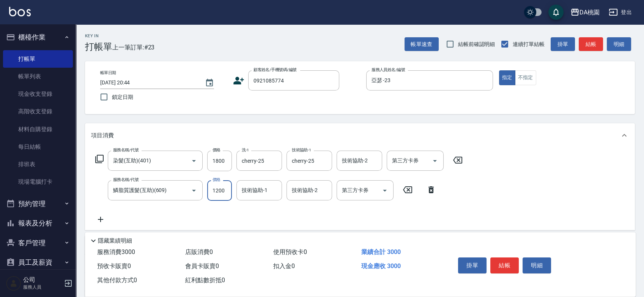
type input "180"
type input "150"
type input "190"
type input "1500"
type input "330"
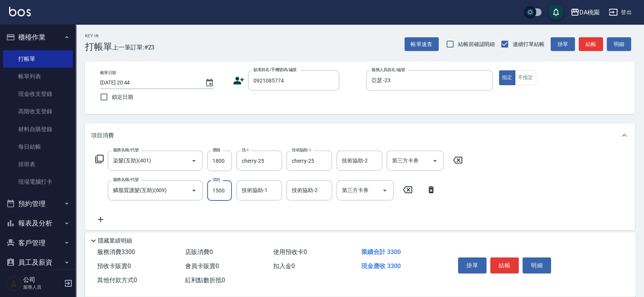
type input "1500"
type input "cherry-25"
click at [503, 267] on button "結帳" at bounding box center [505, 265] width 28 height 16
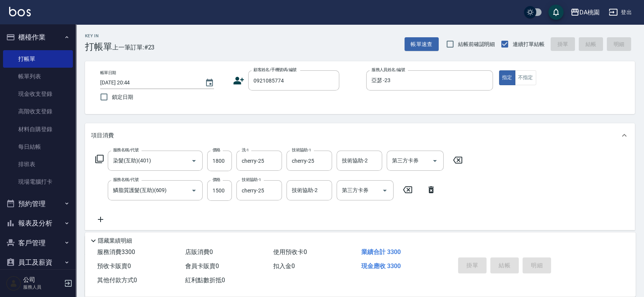
type input "0"
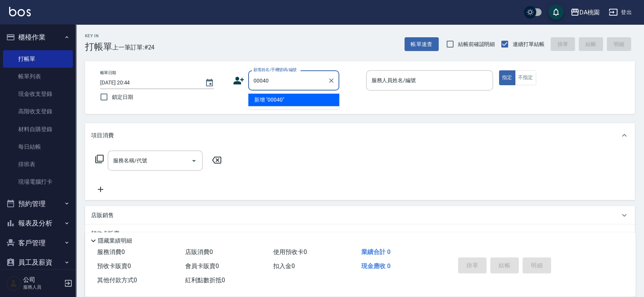
type input "00040"
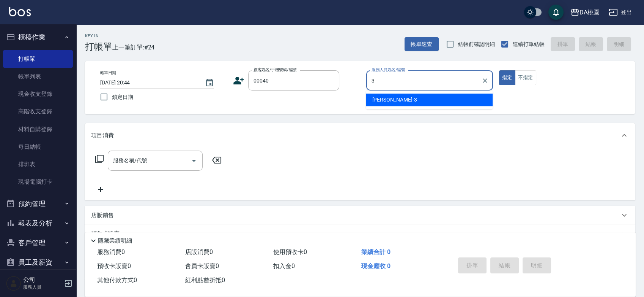
type input "愛莉絲-3"
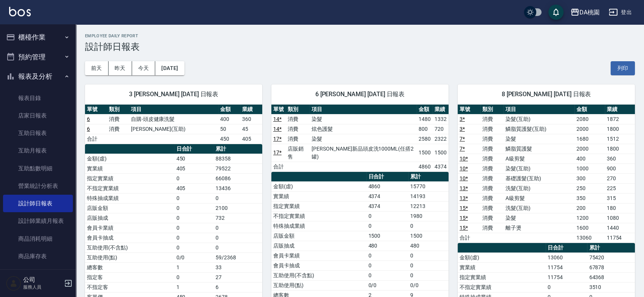
click at [34, 40] on button "櫃檯作業" at bounding box center [38, 37] width 70 height 20
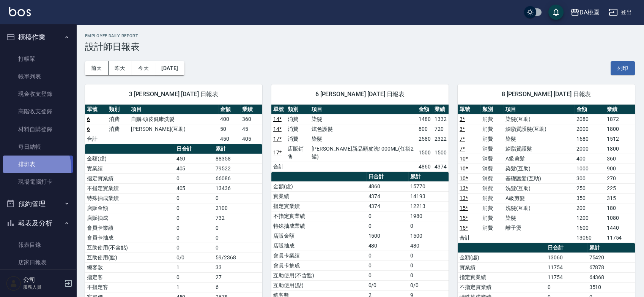
click at [32, 167] on link "排班表" at bounding box center [38, 163] width 70 height 17
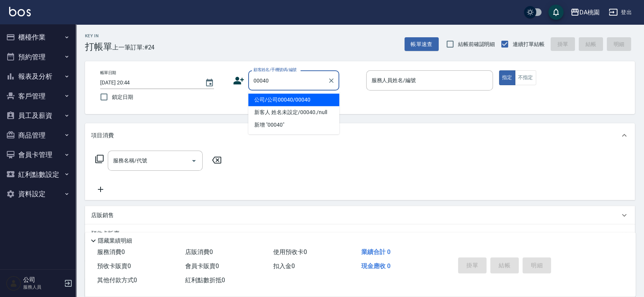
type input "公司/公司00040/00040"
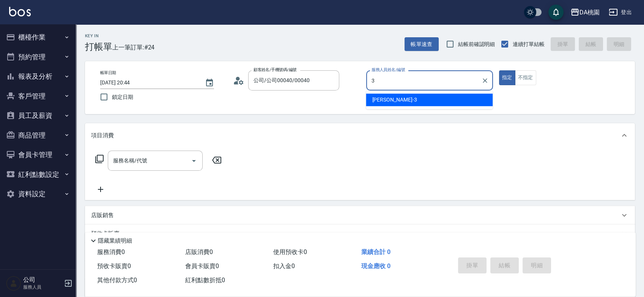
type input "[PERSON_NAME]-3"
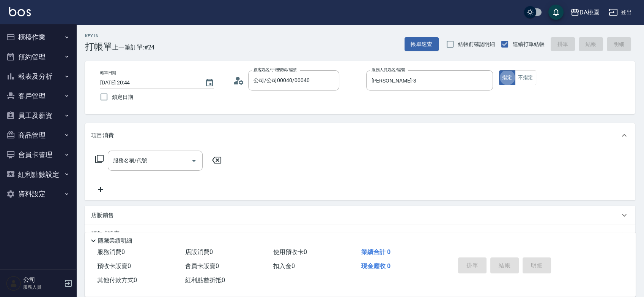
type button "true"
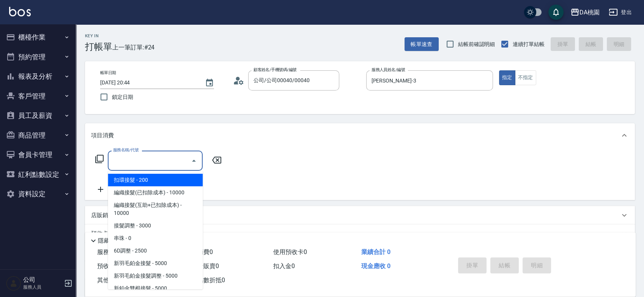
click at [165, 161] on input "服務名稱/代號" at bounding box center [149, 160] width 77 height 13
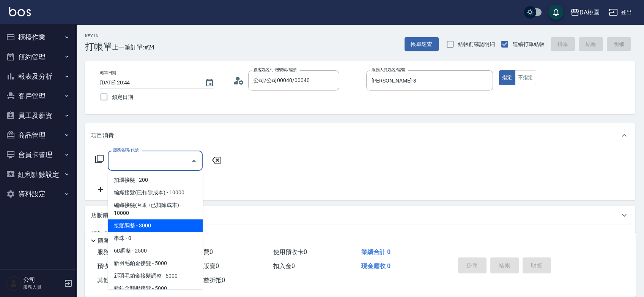
click at [141, 223] on span "接髮調整 - 3000" at bounding box center [155, 225] width 95 height 13
type input "接髮調整(103)"
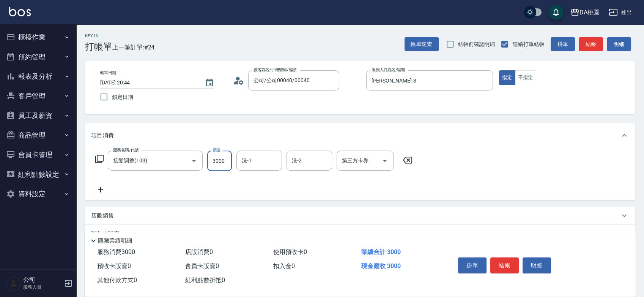
click at [208, 160] on input "3000" at bounding box center [219, 160] width 25 height 21
type input "0"
type input "450"
type input "40"
type input "4500"
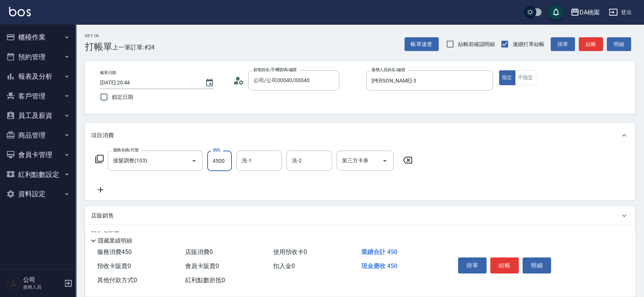
type input "450"
type input "4500"
click at [496, 264] on button "結帳" at bounding box center [505, 265] width 28 height 16
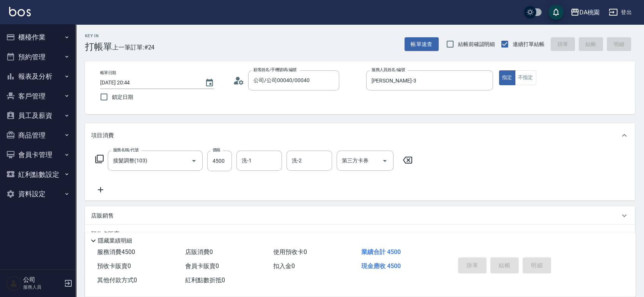
type input "0"
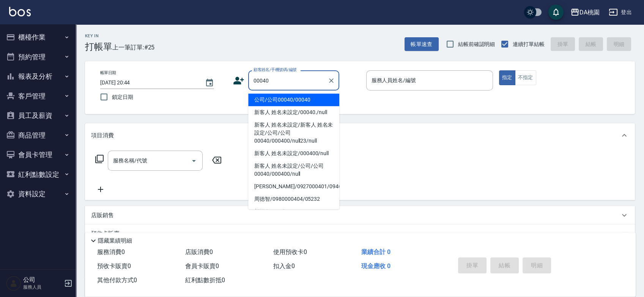
type input "公司/公司00040/00040"
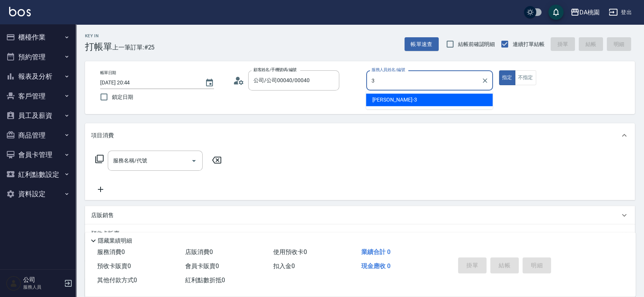
type input "[PERSON_NAME]-3"
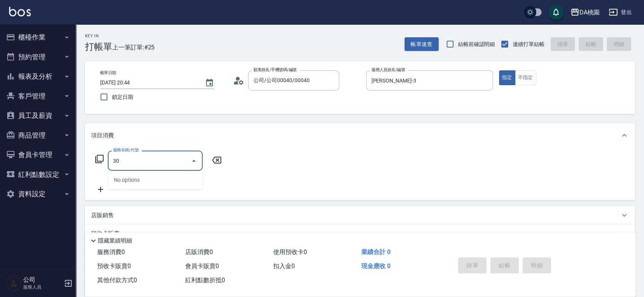
type input "303"
type input "30"
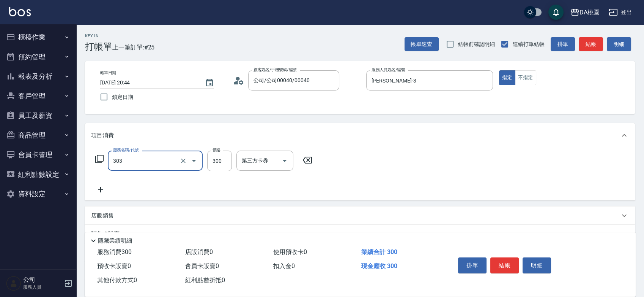
type input "A級剪髮(303)"
click at [507, 257] on button "結帳" at bounding box center [505, 265] width 28 height 16
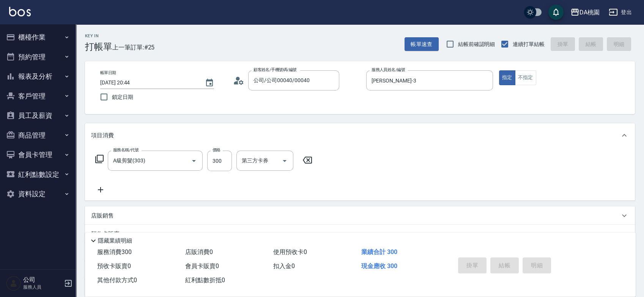
type input "0"
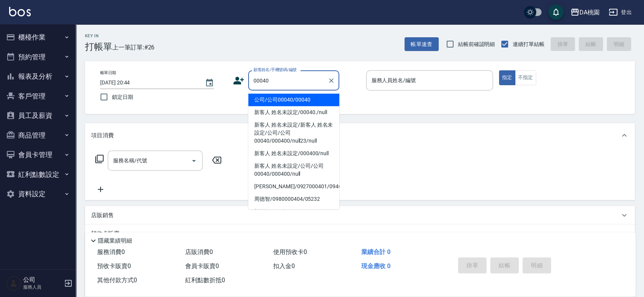
type input "公司/公司00040/00040"
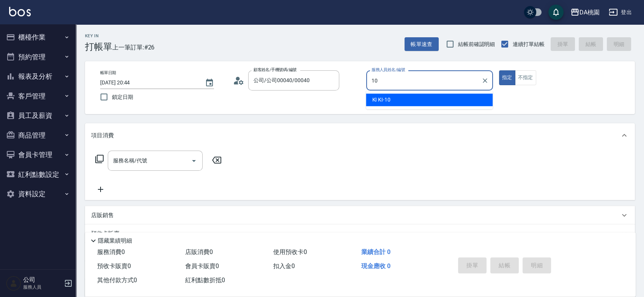
type input "KI KI -10"
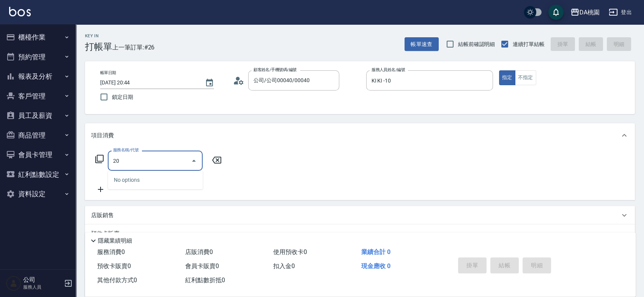
type input "200"
type input "150"
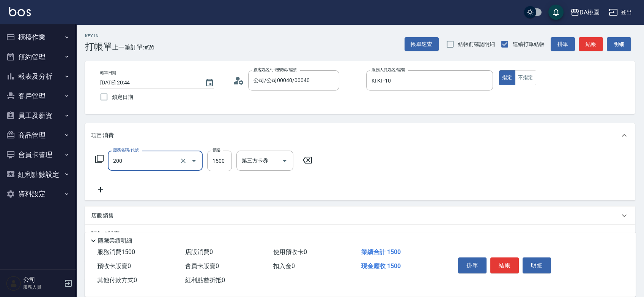
type input "離子燙(200)"
type input "0"
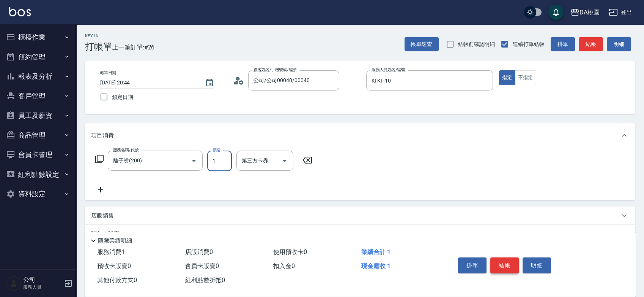
type input "13"
type input "10"
type input "1399"
type input "130"
type input "1399"
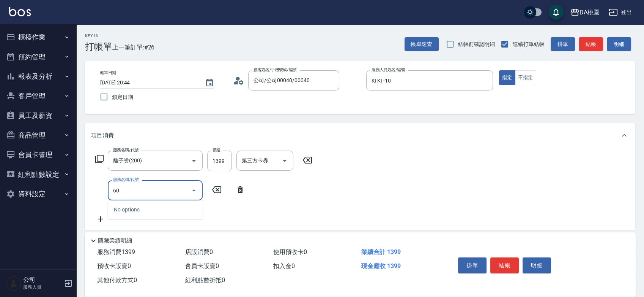
type input "606"
type input "230"
type input "小麥護髮(606)"
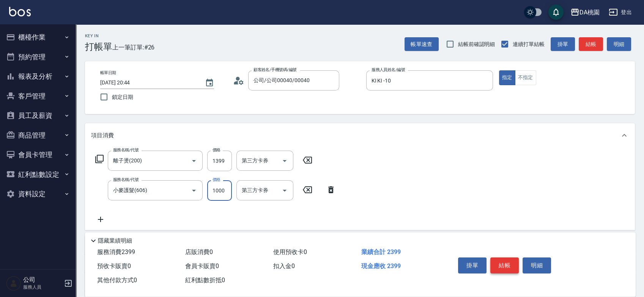
click at [499, 262] on button "結帳" at bounding box center [505, 265] width 28 height 16
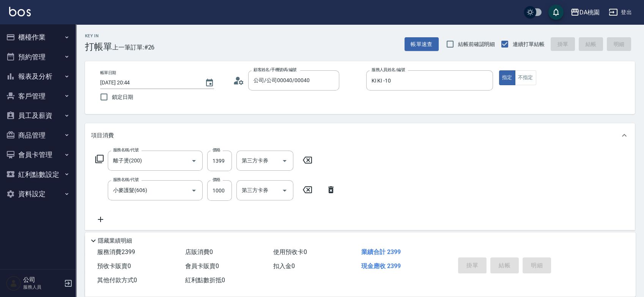
type input "[DATE] 20:45"
type input "0"
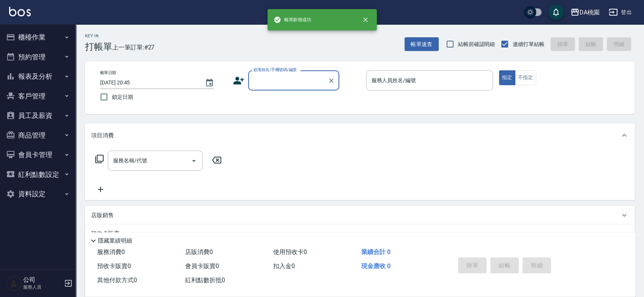
click at [36, 35] on button "櫃檯作業" at bounding box center [38, 37] width 70 height 20
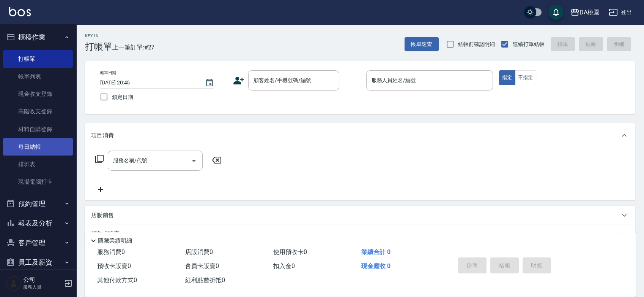
click at [23, 146] on link "每日結帳" at bounding box center [38, 146] width 70 height 17
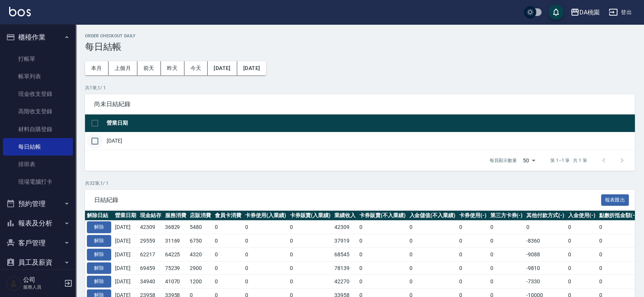
click at [93, 144] on input "checkbox" at bounding box center [95, 141] width 16 height 16
checkbox input "true"
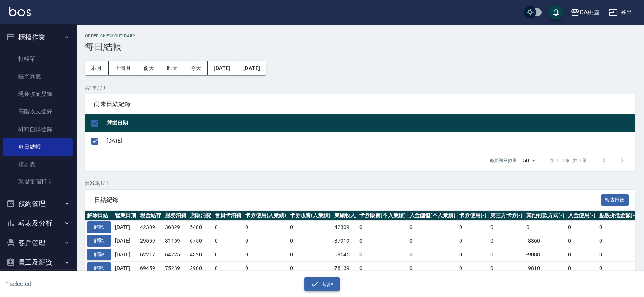
click at [313, 288] on button "結帳" at bounding box center [322, 284] width 35 height 14
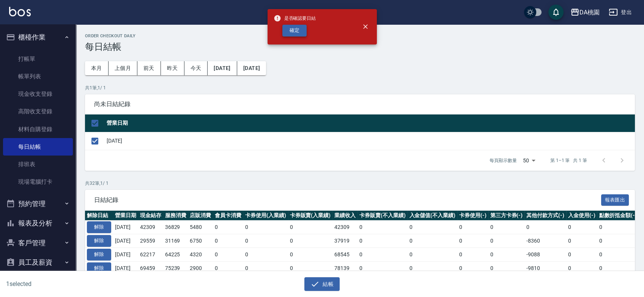
click at [292, 28] on button "確定" at bounding box center [295, 31] width 24 height 12
checkbox input "false"
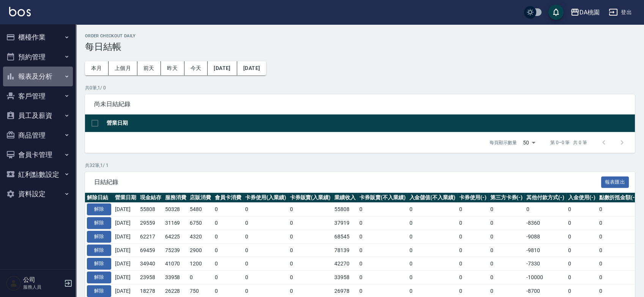
click at [25, 77] on button "報表及分析" at bounding box center [38, 76] width 70 height 20
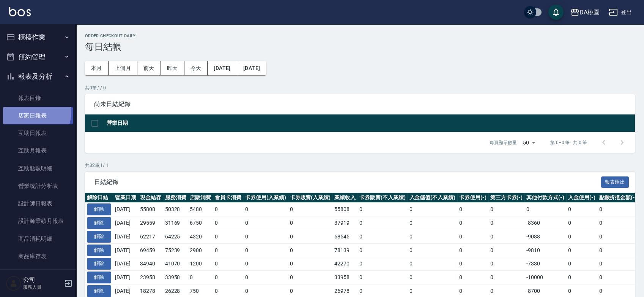
click at [28, 112] on link "店家日報表" at bounding box center [38, 115] width 70 height 17
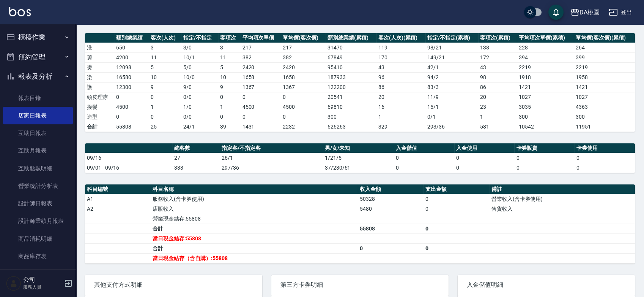
scroll to position [99, 0]
